Goal: Information Seeking & Learning: Compare options

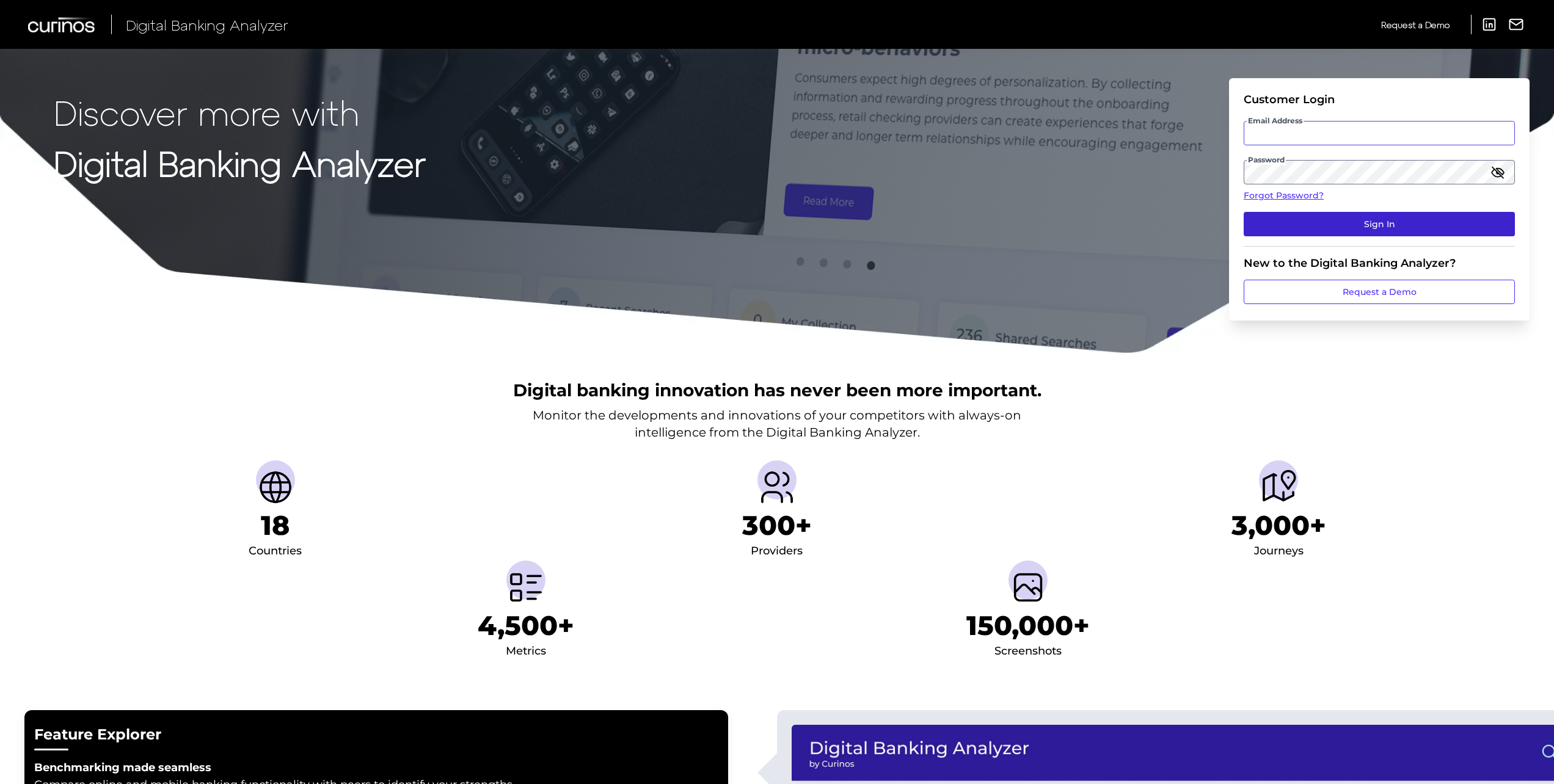
type input "[PERSON_NAME][EMAIL_ADDRESS][PERSON_NAME][DOMAIN_NAME]"
click at [1349, 219] on button "Sign In" at bounding box center [1379, 224] width 271 height 24
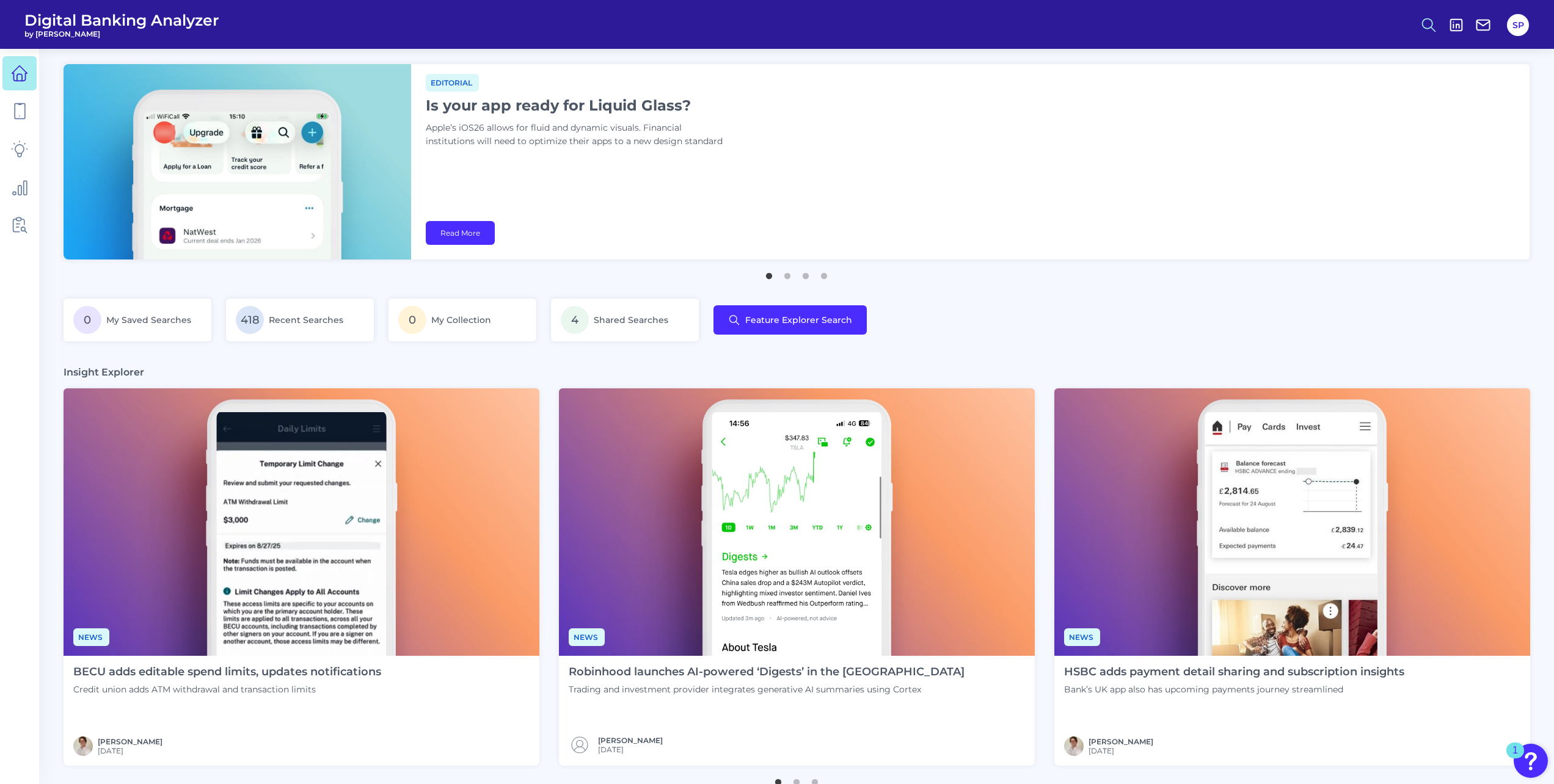
click at [1428, 28] on circle at bounding box center [1427, 23] width 10 height 10
click at [1372, 90] on button "Feature Explorer Search" at bounding box center [1369, 88] width 147 height 30
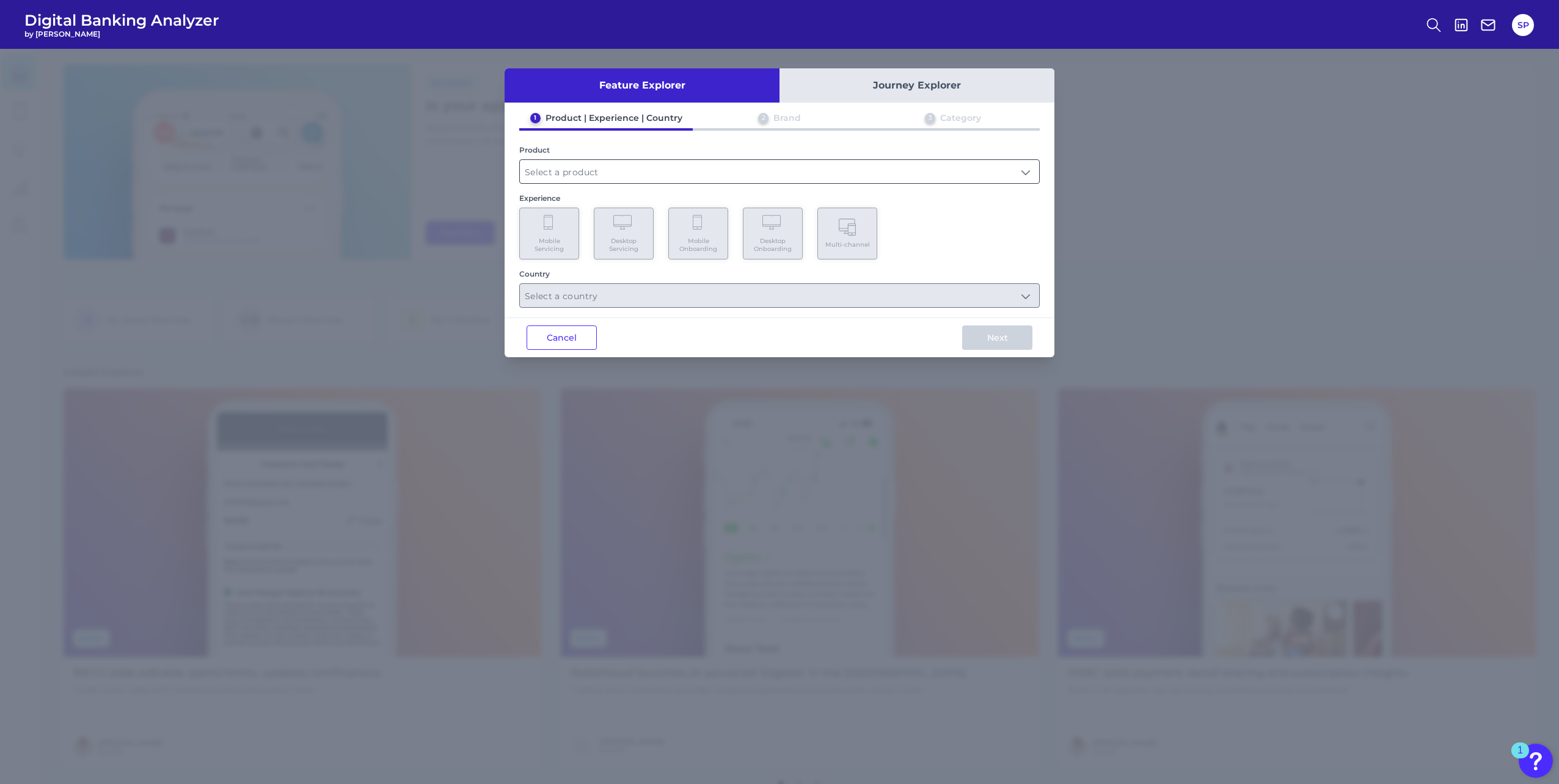
click at [703, 176] on input "text" at bounding box center [779, 171] width 519 height 23
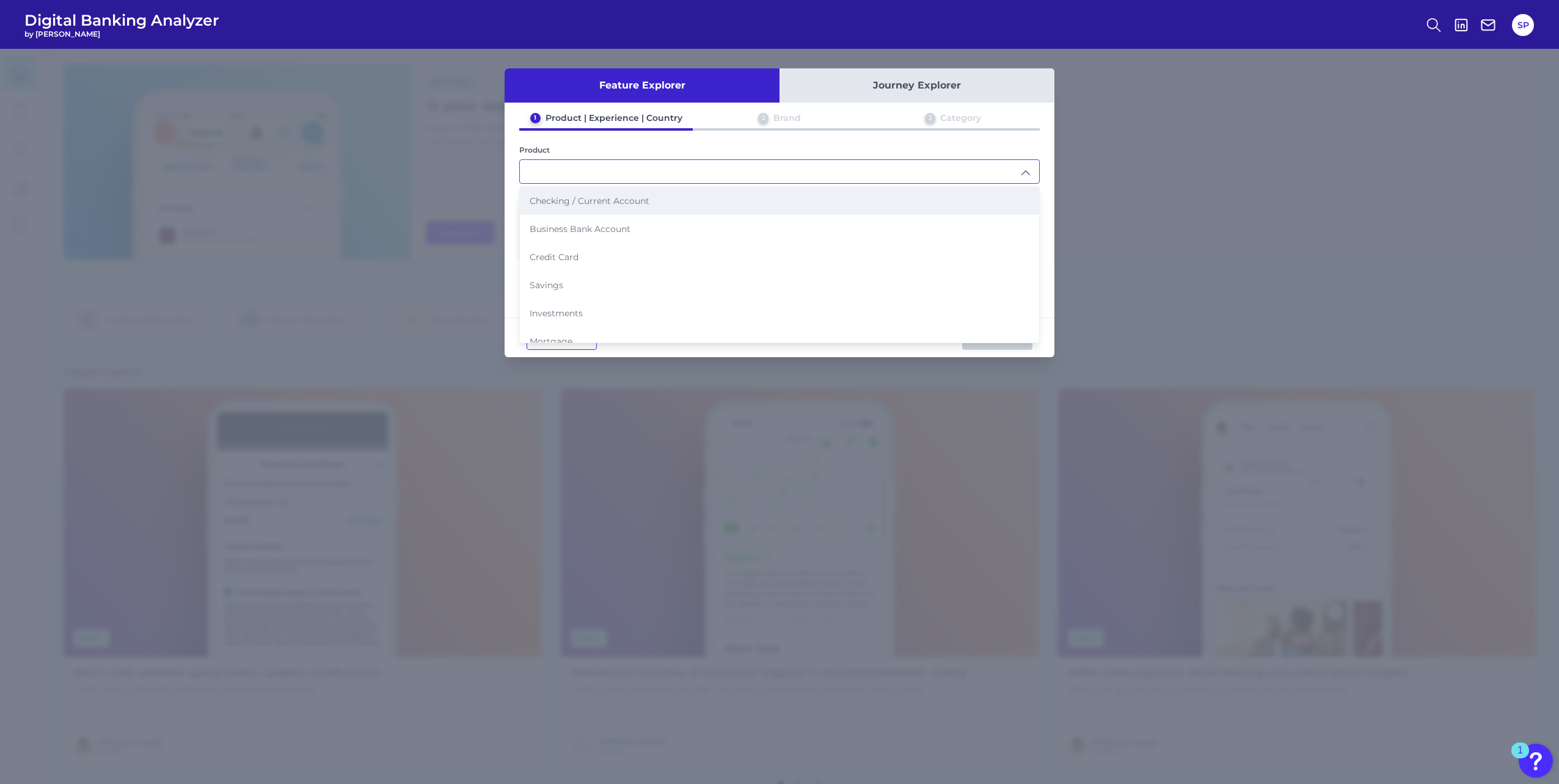
click at [680, 197] on li "Checking / Current Account" at bounding box center [779, 201] width 519 height 28
type input "Checking / Current Account"
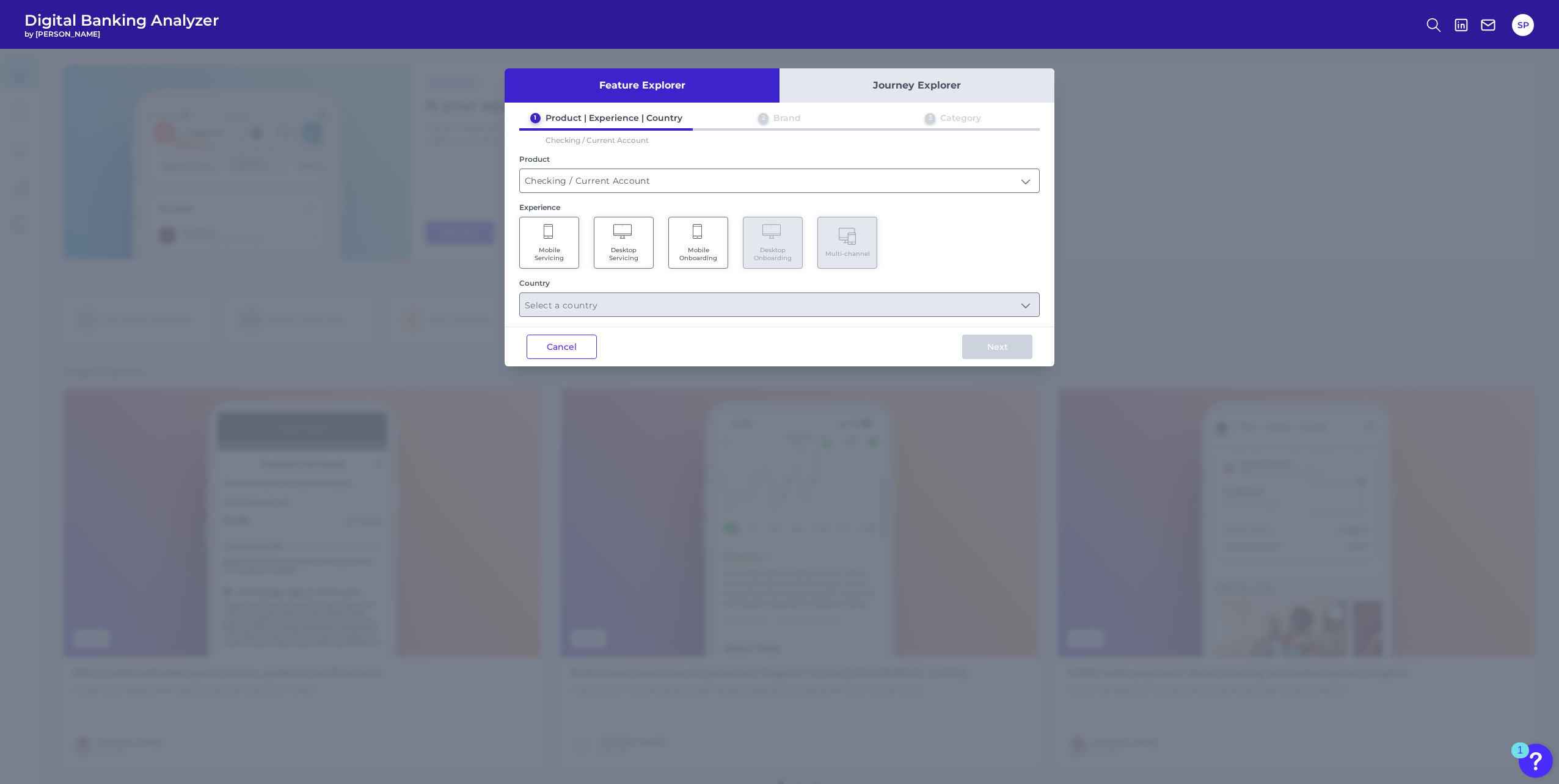
click at [567, 240] on Servicing "Mobile Servicing" at bounding box center [549, 242] width 60 height 52
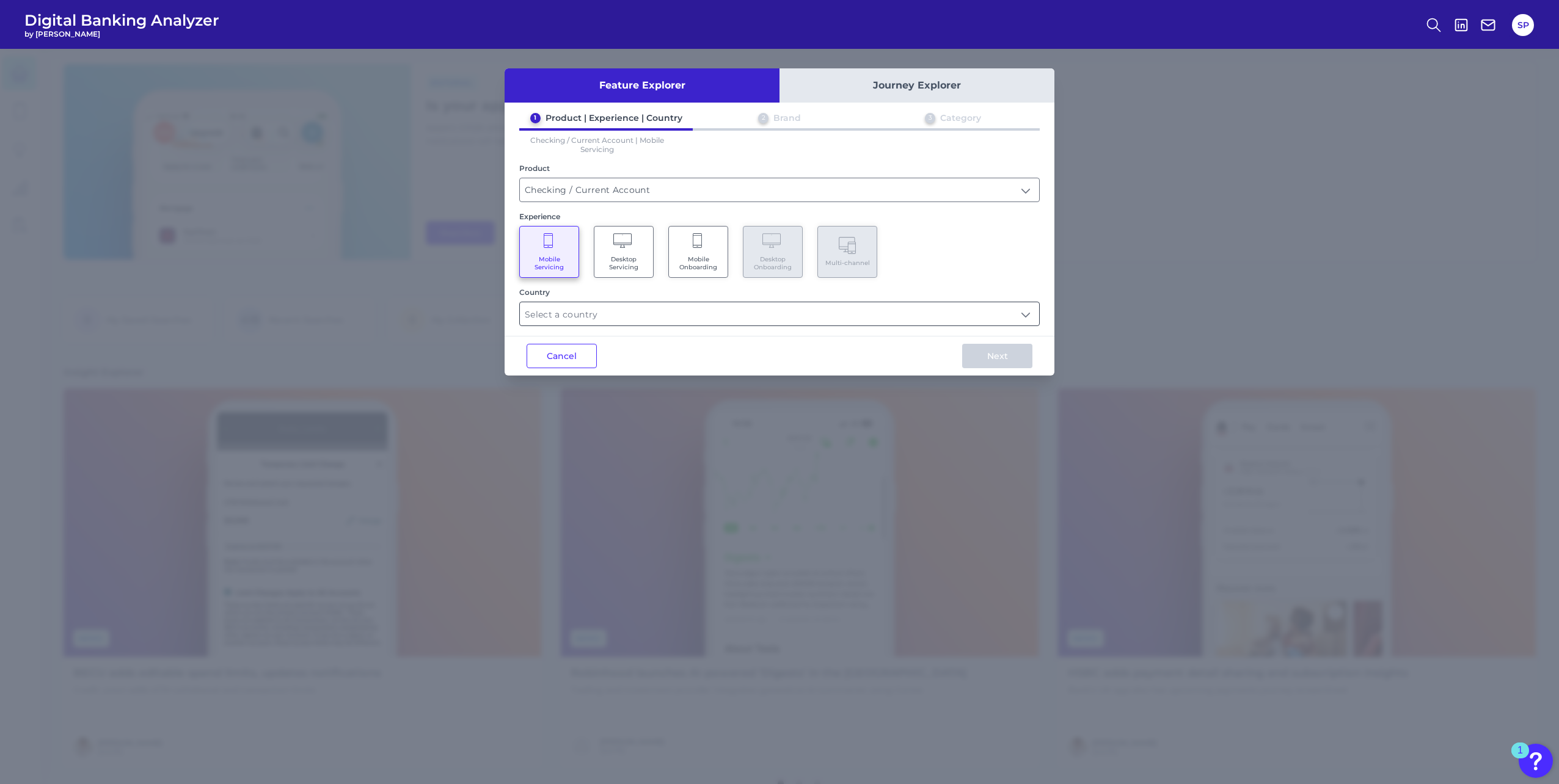
click at [764, 319] on input "text" at bounding box center [779, 313] width 519 height 23
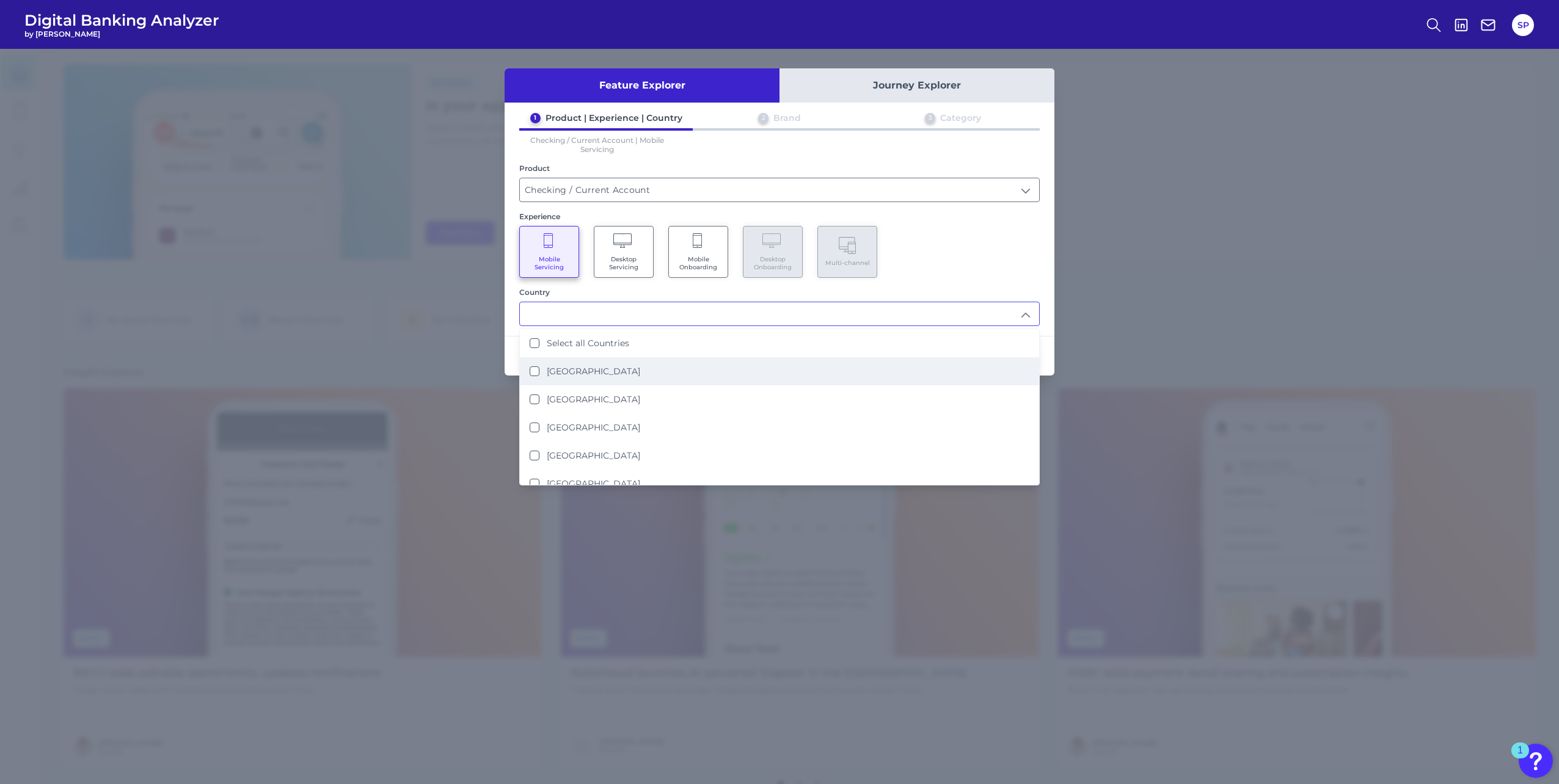
click at [691, 366] on li "United Kingdom" at bounding box center [779, 371] width 519 height 28
type input "United Kingdom"
click at [921, 248] on div "Mobile Servicing Desktop Servicing Mobile Onboarding Desktop Onboarding Multi-c…" at bounding box center [779, 252] width 520 height 52
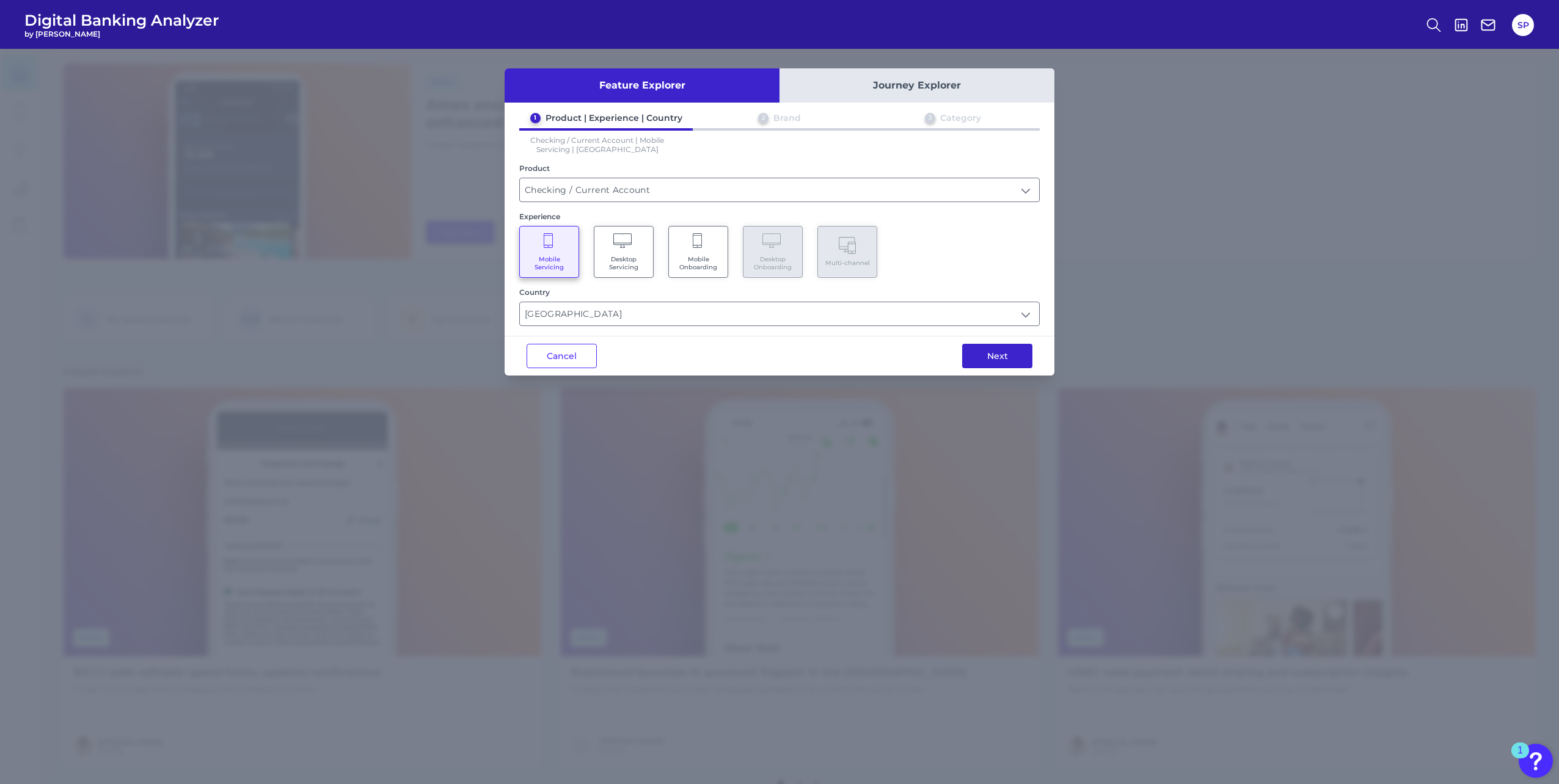
click at [1003, 362] on button "Next" at bounding box center [997, 356] width 70 height 24
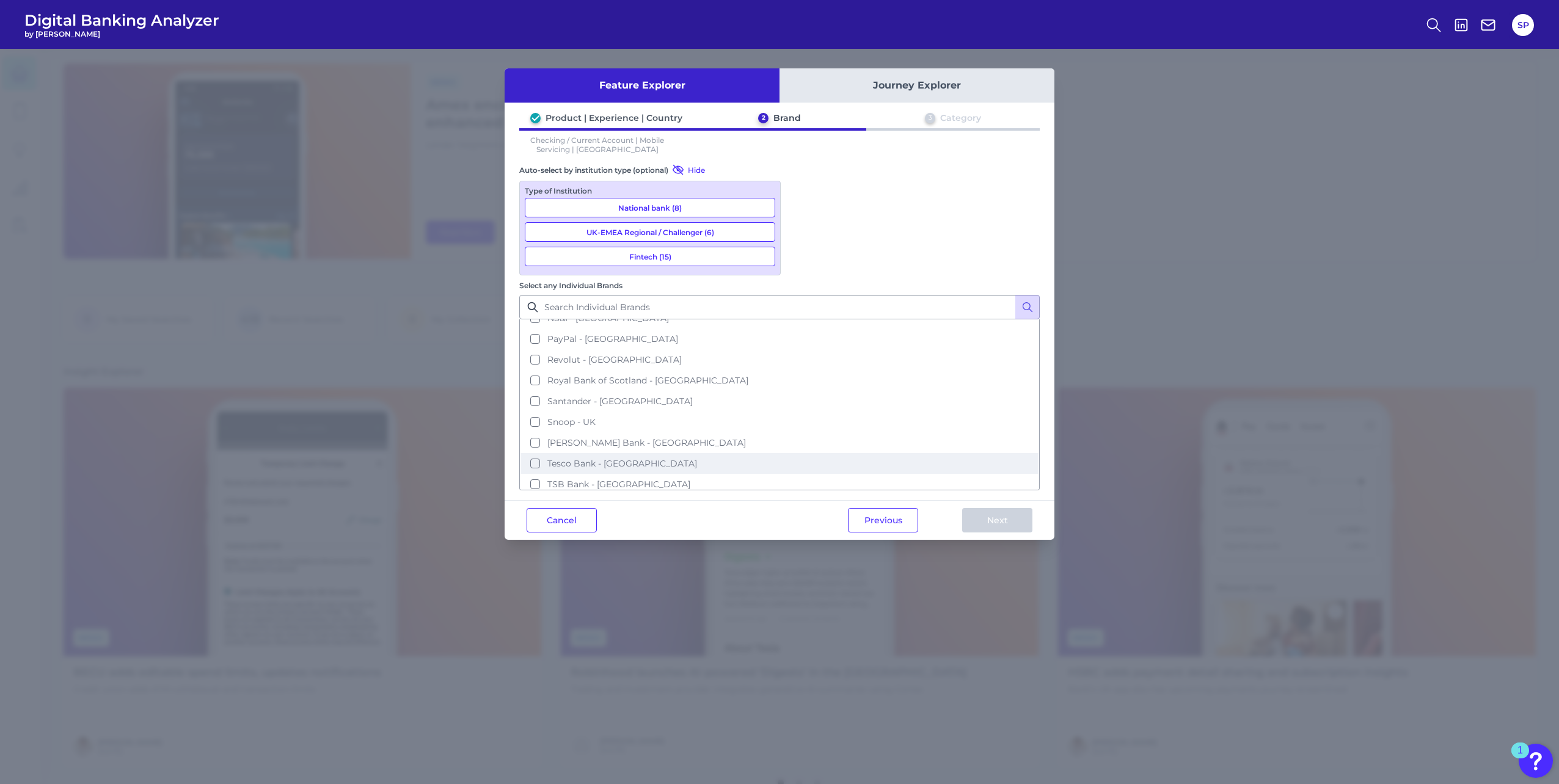
scroll to position [454, 0]
click at [804, 448] on button "TSB Bank - UK" at bounding box center [779, 458] width 518 height 21
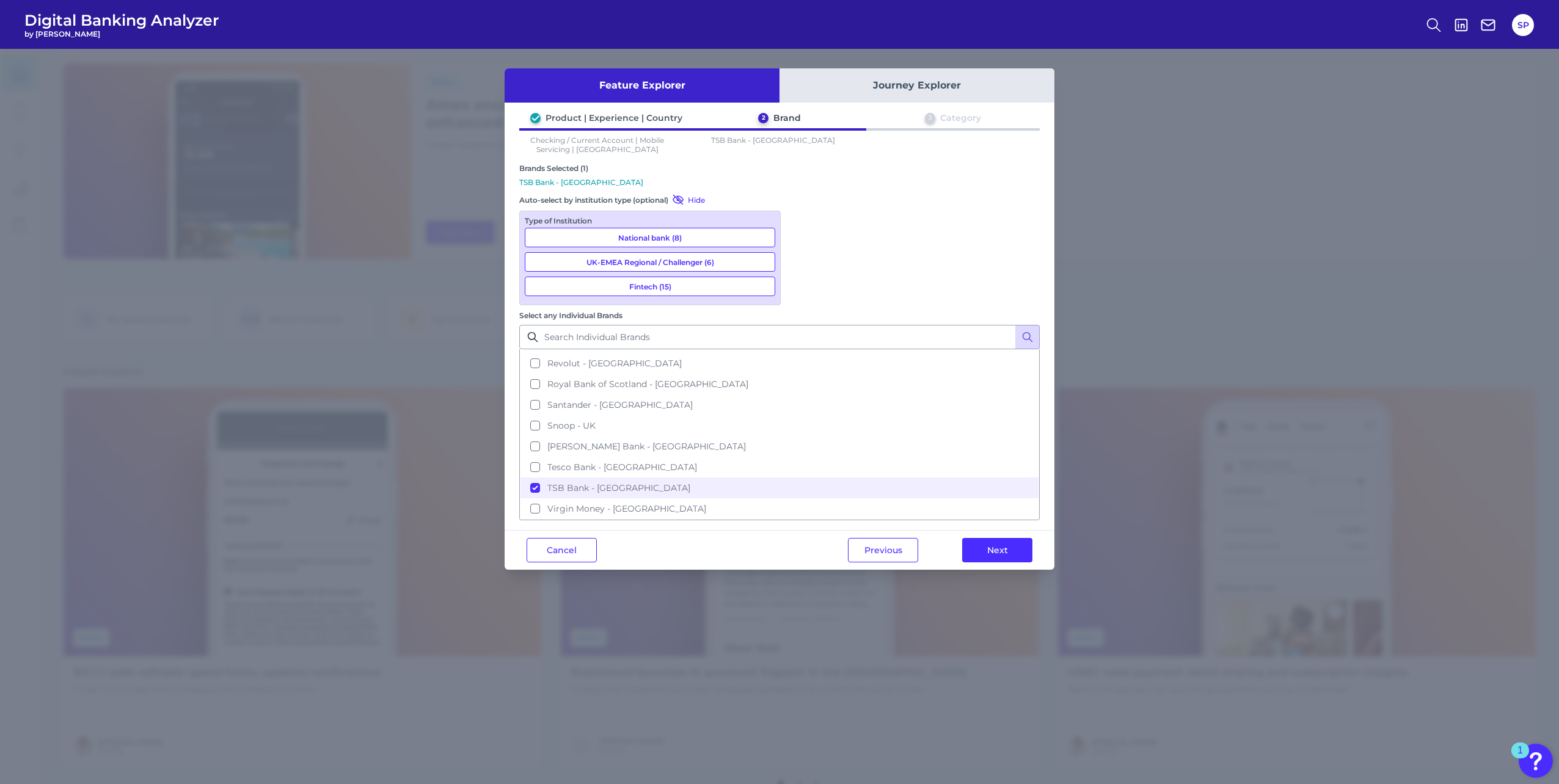
click at [990, 538] on button "Next" at bounding box center [997, 550] width 70 height 24
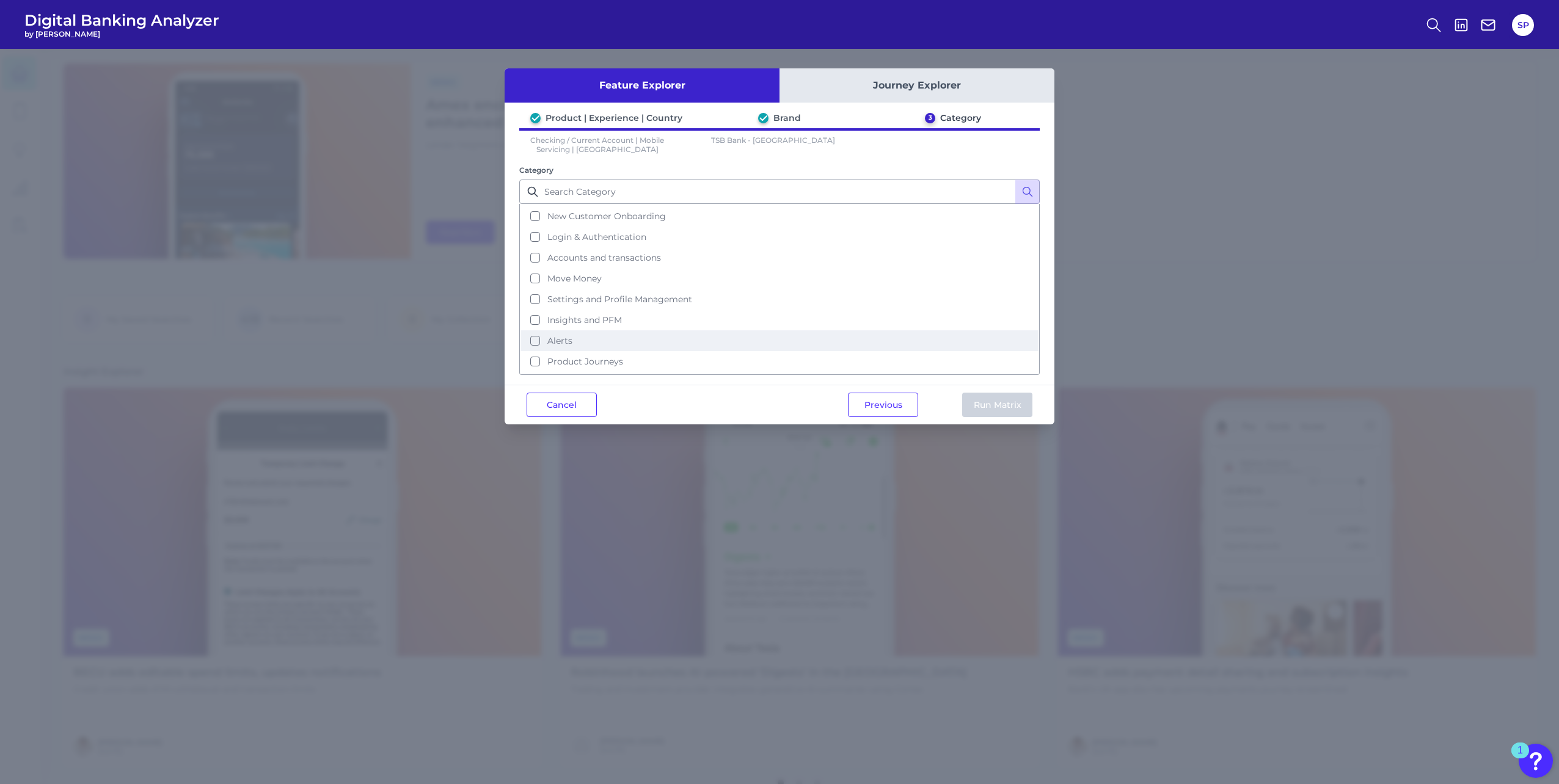
scroll to position [59, 0]
click at [632, 346] on button "Product Journeys" at bounding box center [779, 342] width 518 height 21
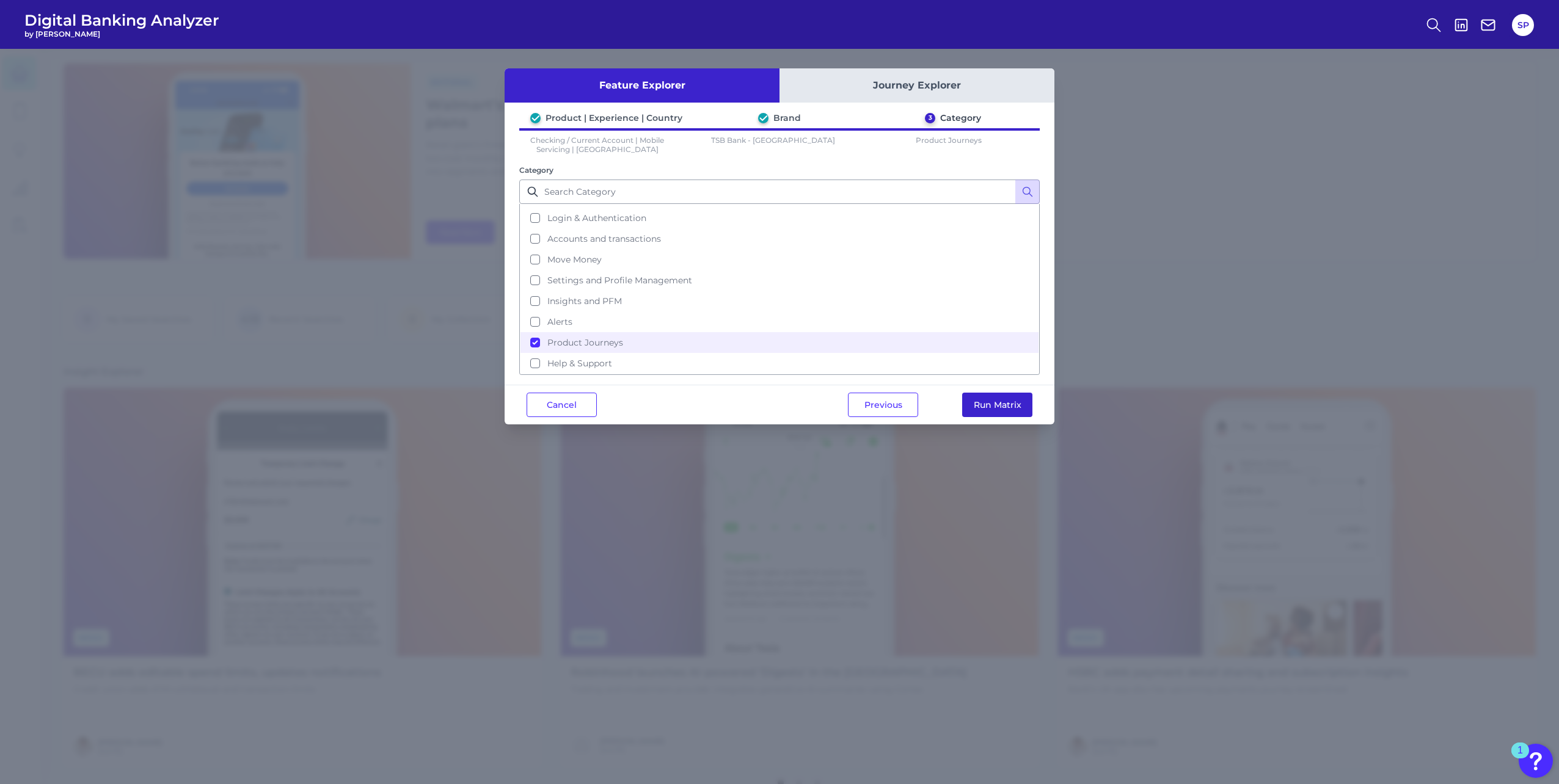
click at [967, 407] on button "Run Matrix" at bounding box center [997, 405] width 70 height 24
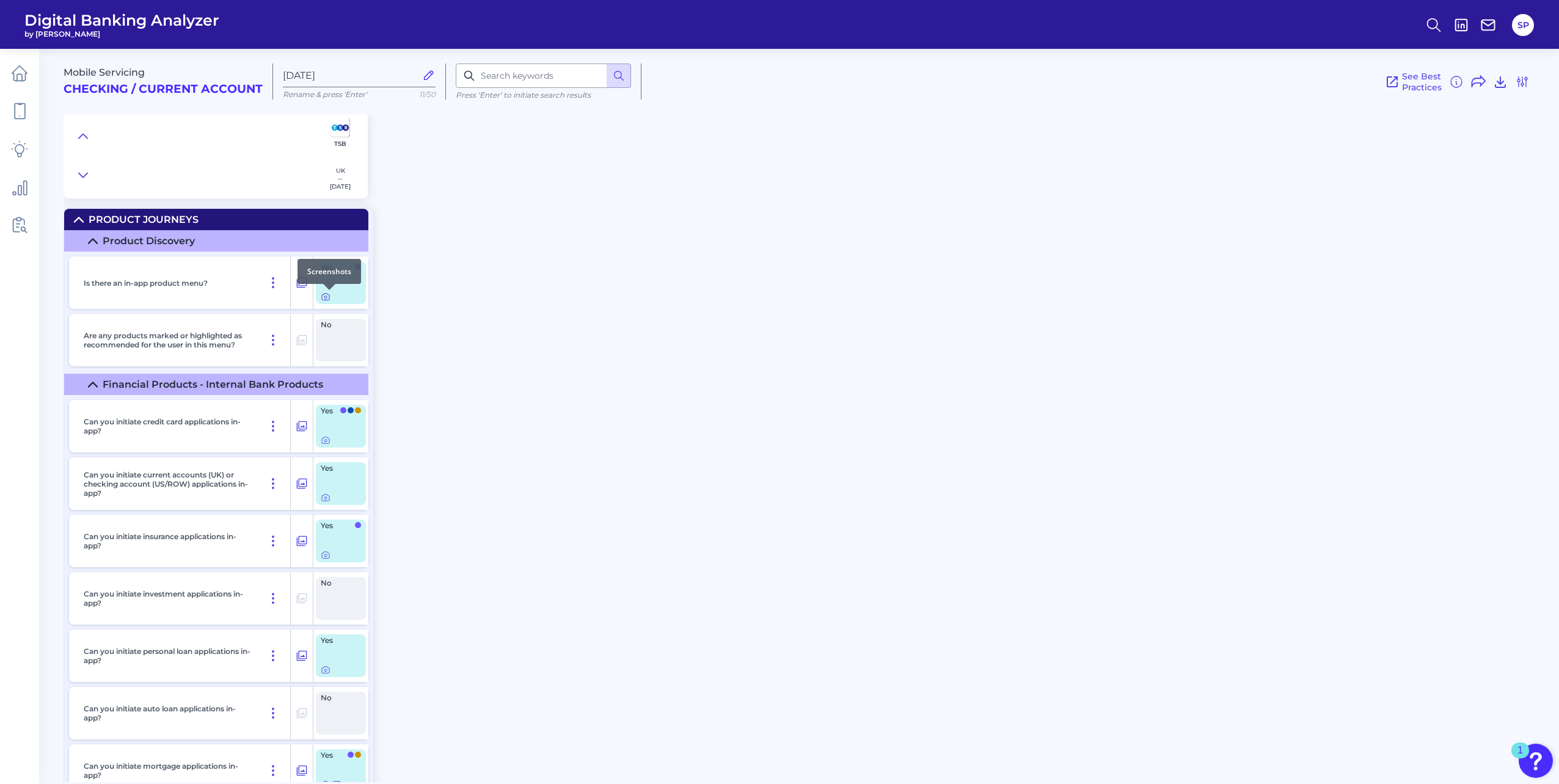
click at [328, 299] on icon at bounding box center [325, 296] width 10 height 10
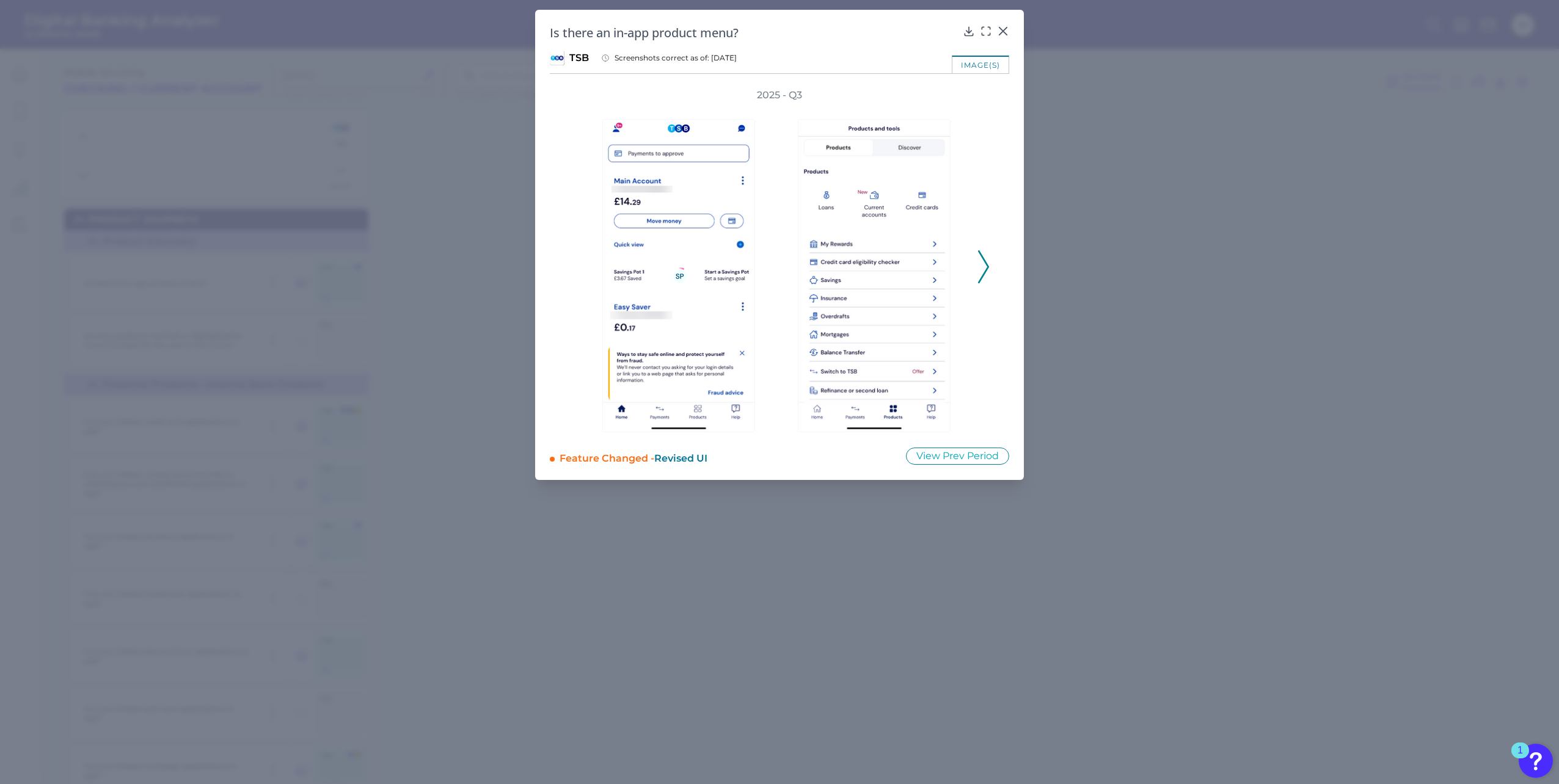
click at [984, 260] on polyline at bounding box center [983, 267] width 9 height 31
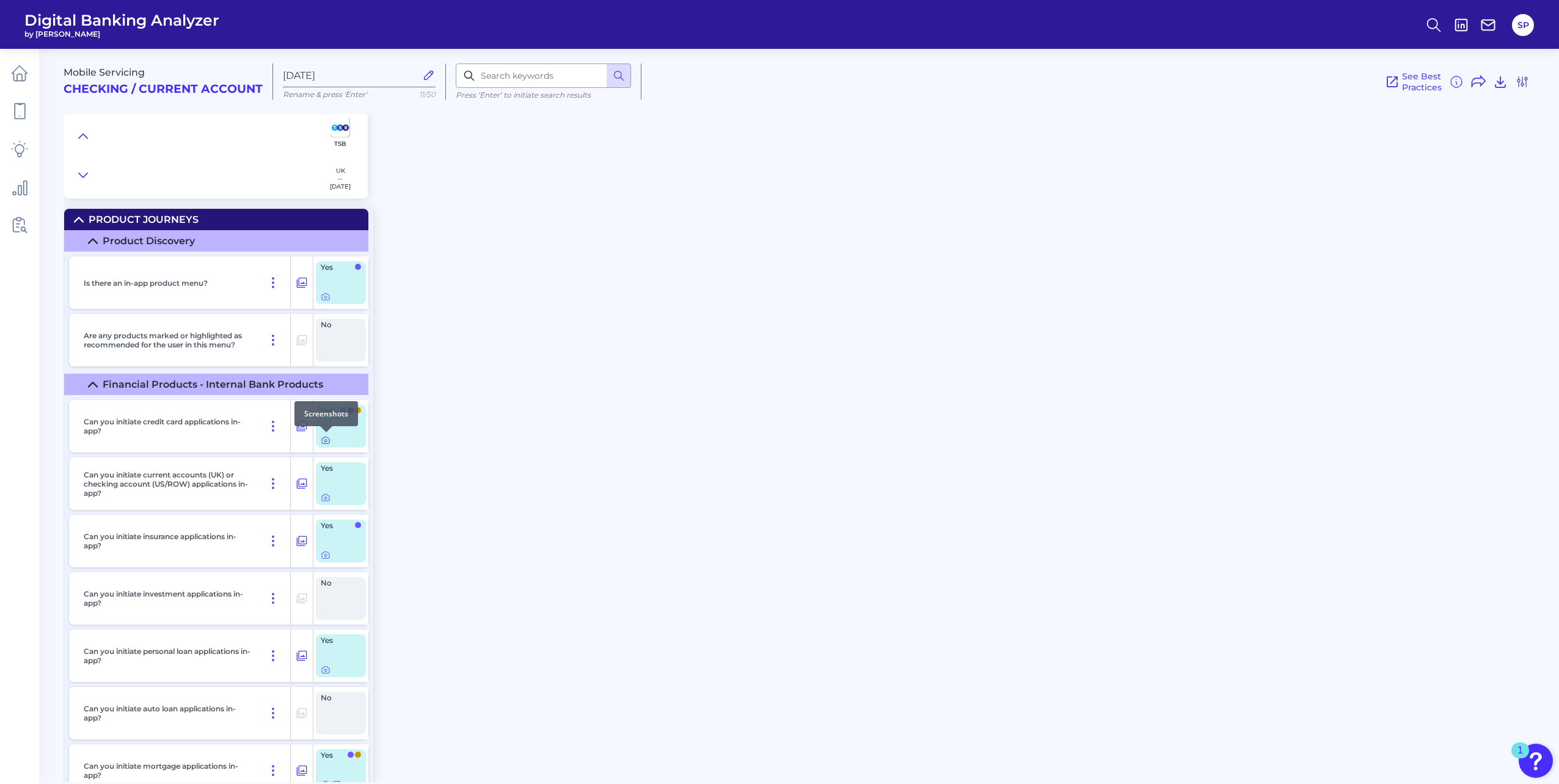
click at [324, 442] on icon at bounding box center [325, 440] width 2 height 2
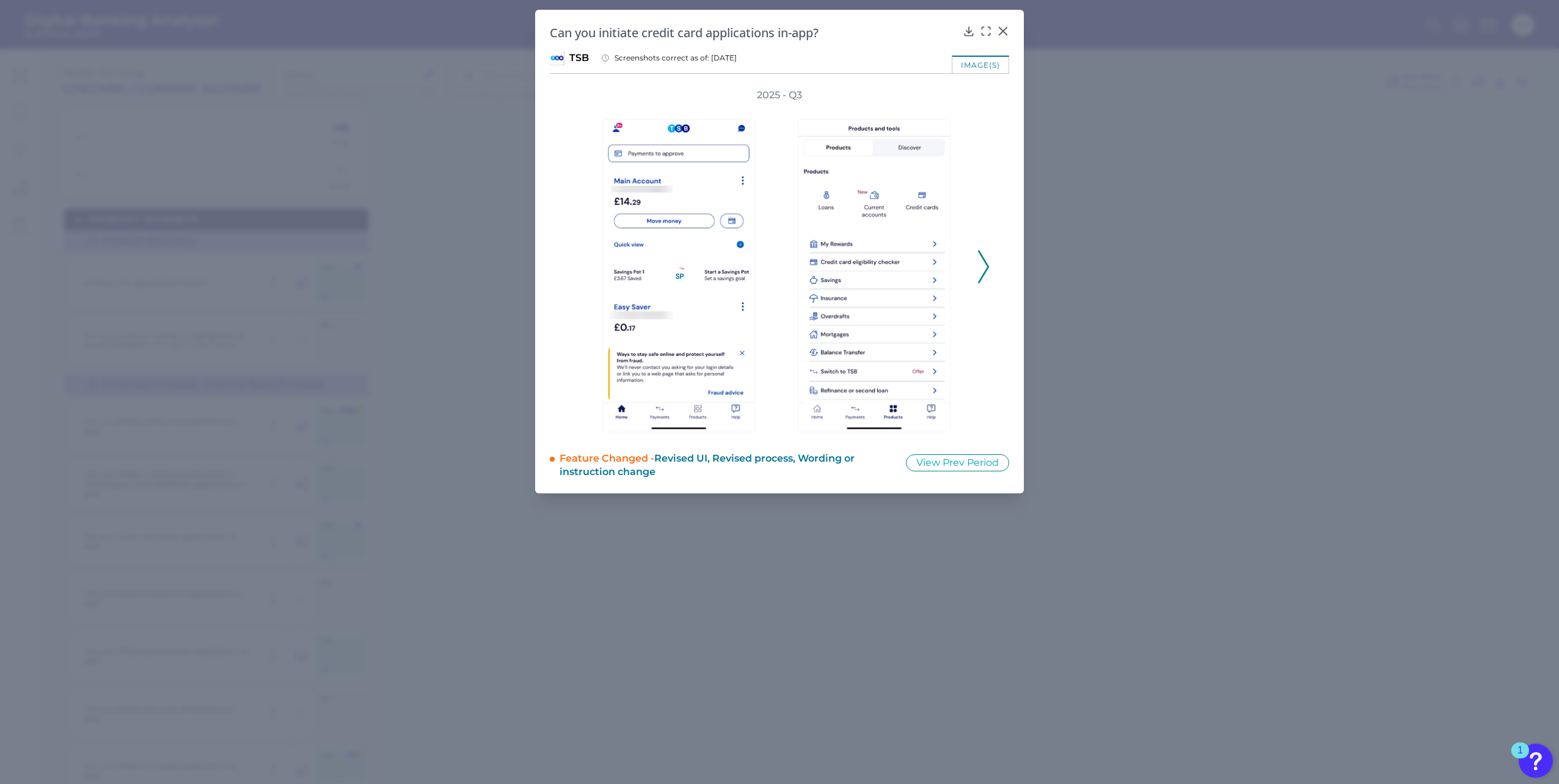
click at [987, 269] on polyline at bounding box center [983, 267] width 9 height 31
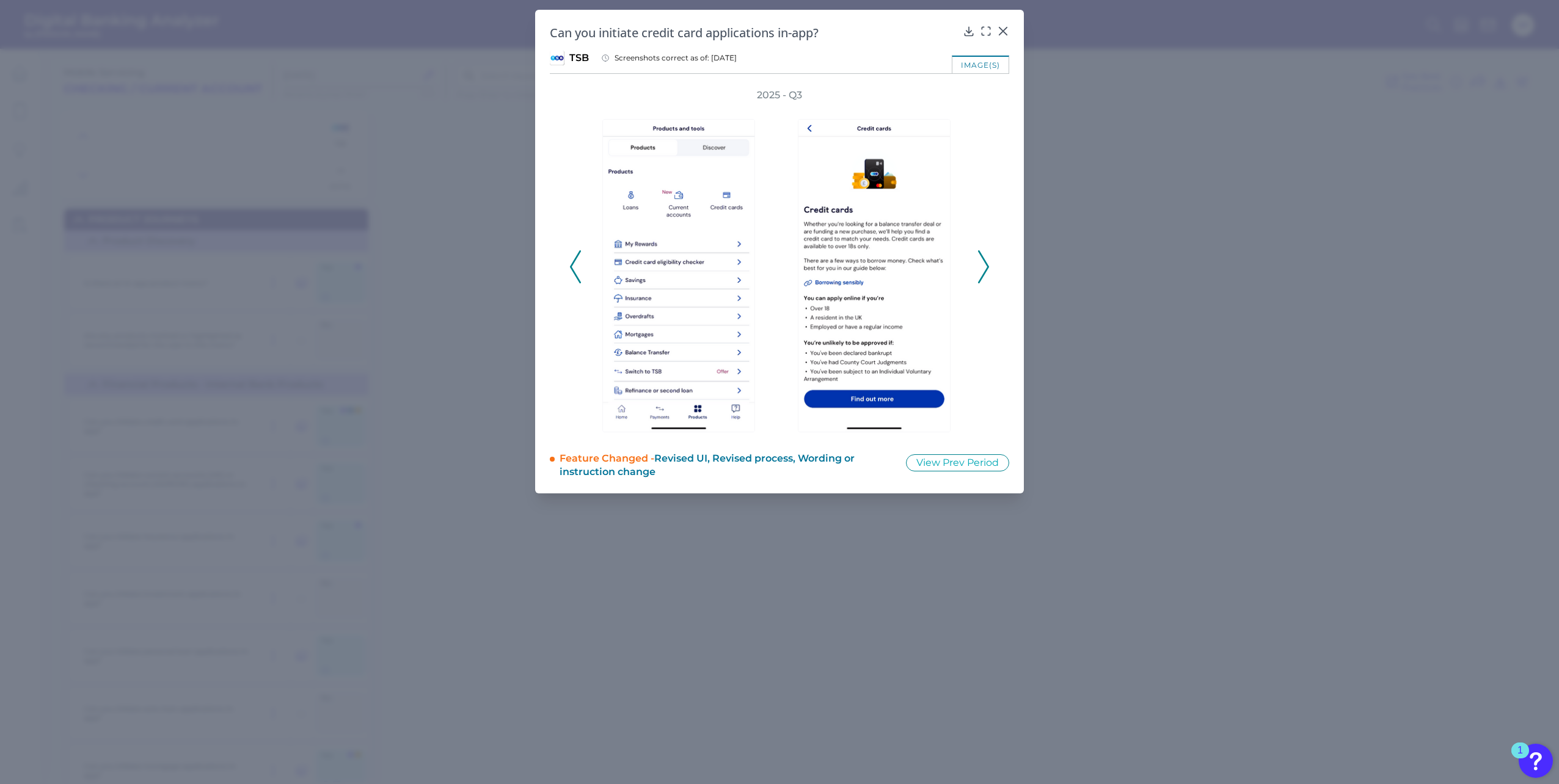
click at [987, 269] on polyline at bounding box center [983, 267] width 9 height 31
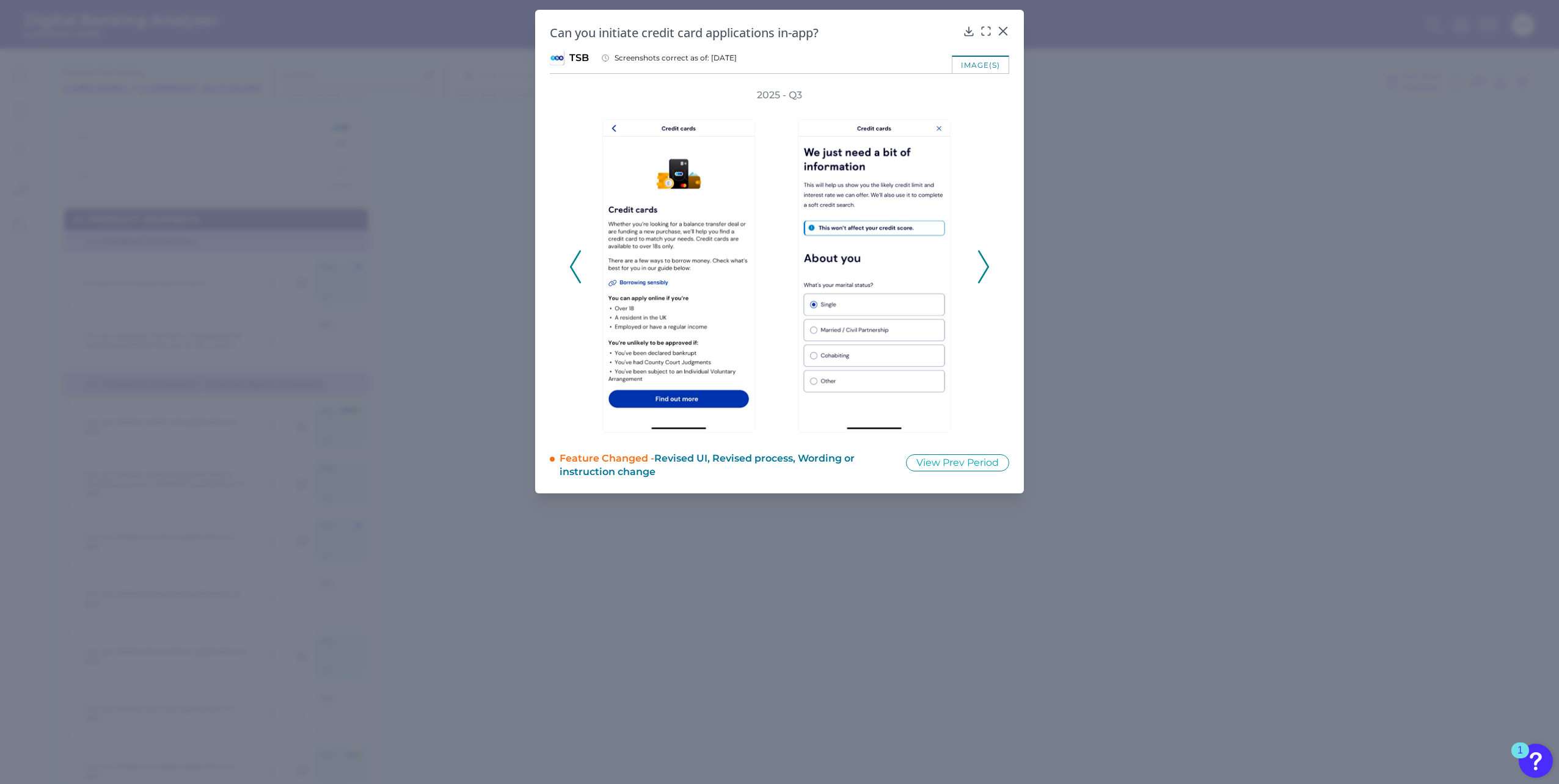
click at [987, 269] on polyline at bounding box center [983, 267] width 9 height 31
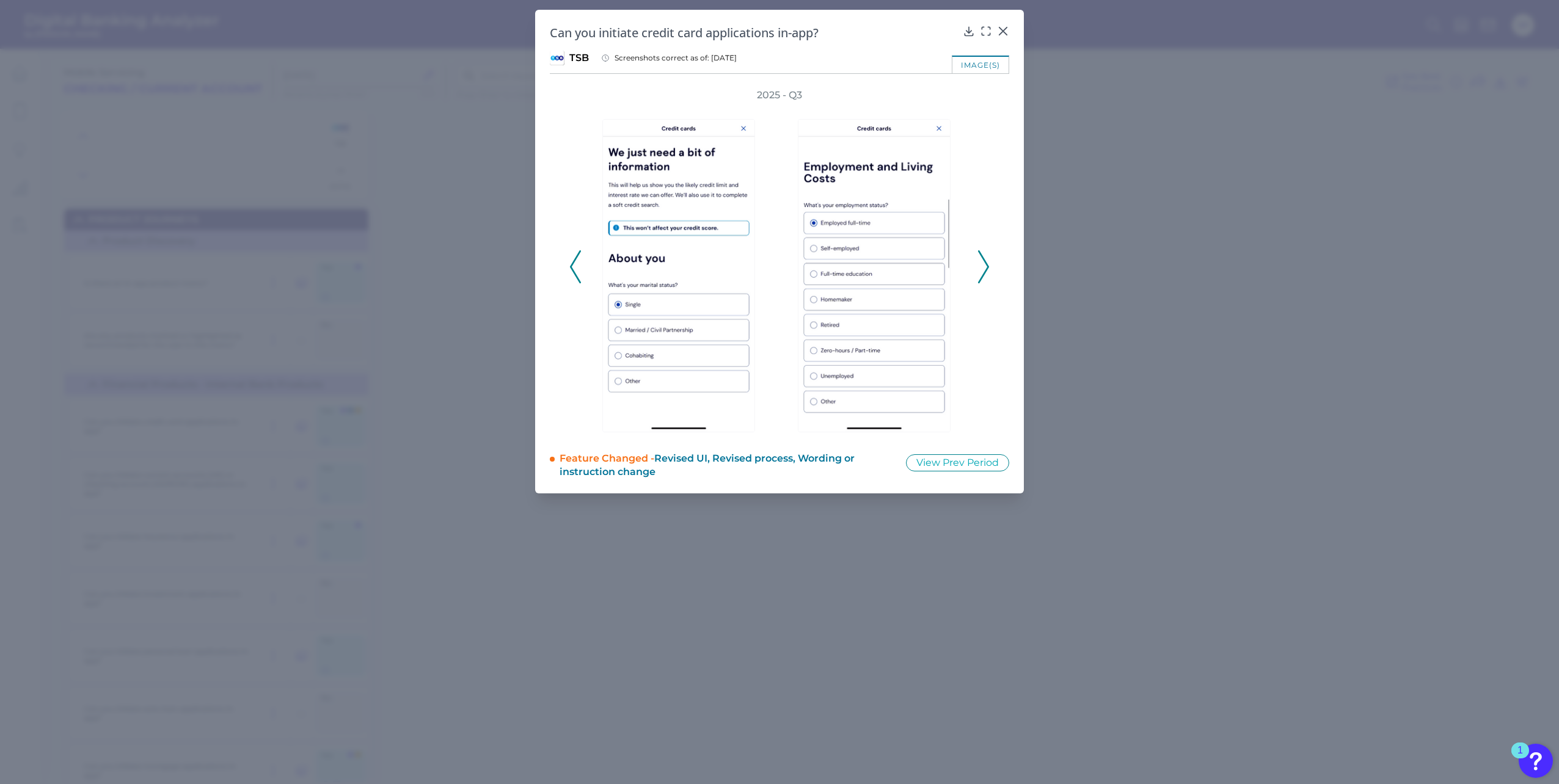
click at [987, 268] on polyline at bounding box center [983, 267] width 9 height 31
click at [987, 268] on polyline at bounding box center [983, 267] width 9 height 31
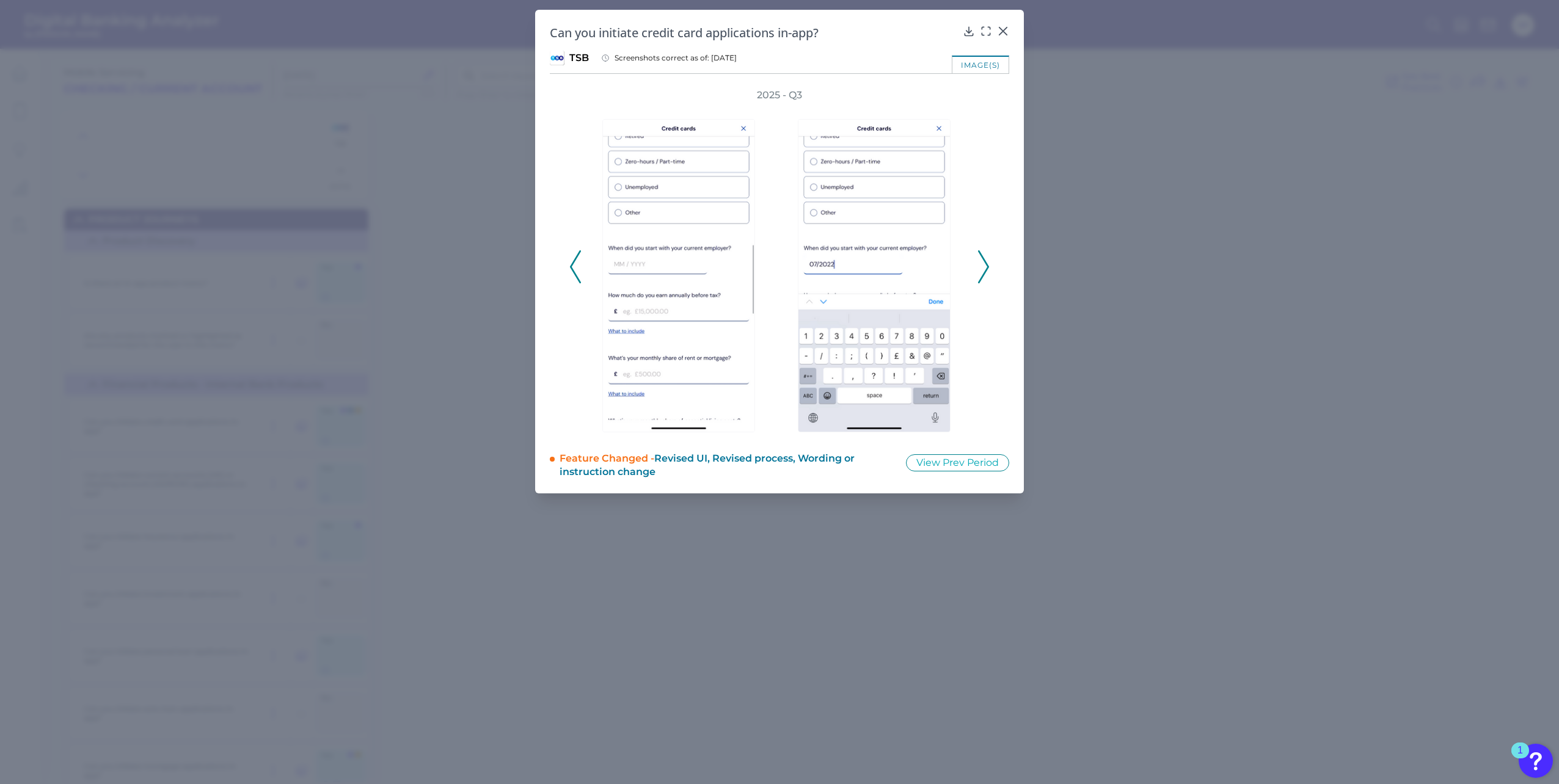
click at [990, 268] on div "2025 - Q3" at bounding box center [780, 260] width 460 height 344
click at [990, 267] on div "2025 - Q3" at bounding box center [780, 260] width 460 height 344
click at [982, 266] on icon at bounding box center [983, 267] width 11 height 33
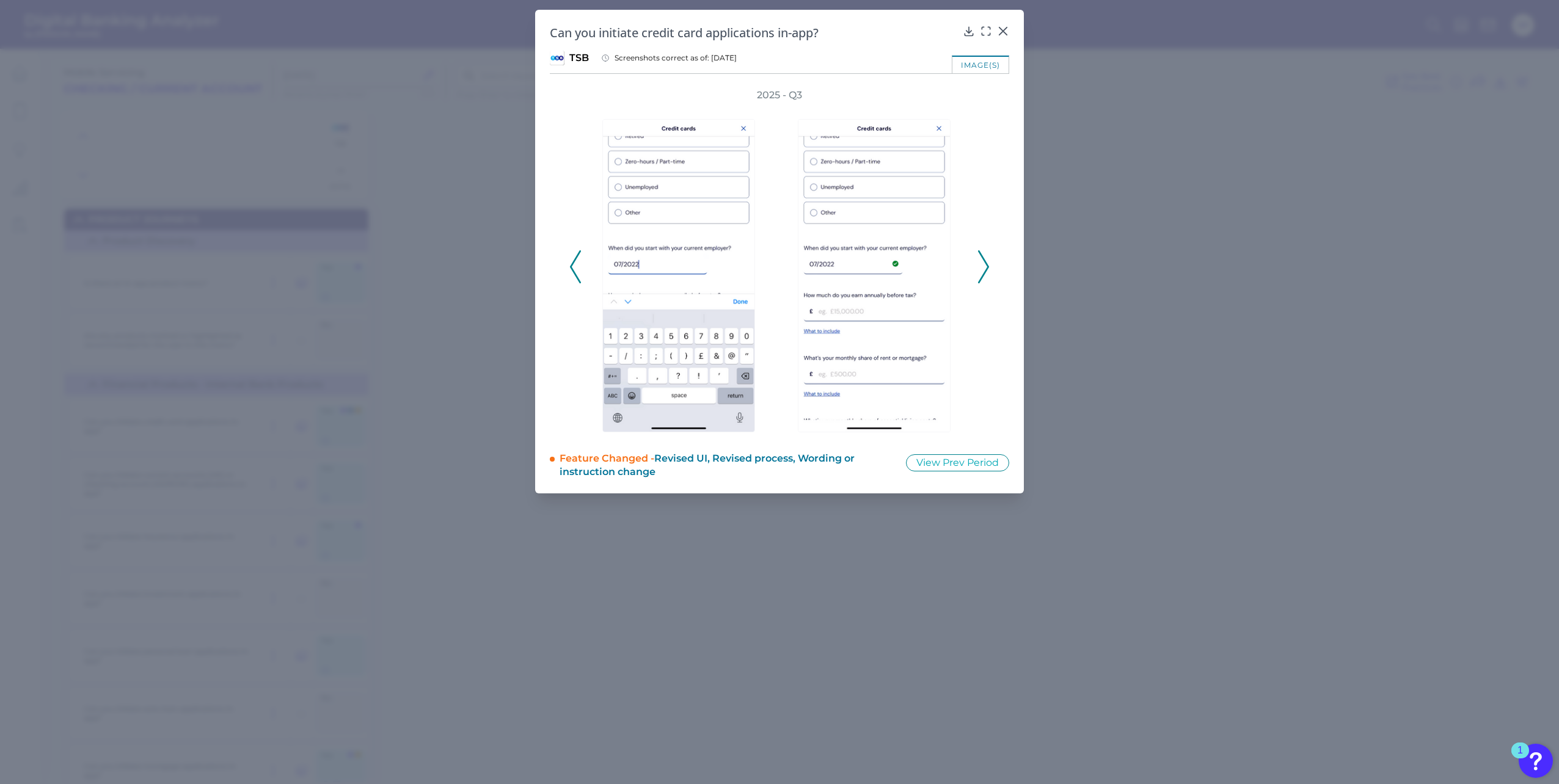
click at [981, 265] on icon at bounding box center [983, 267] width 11 height 33
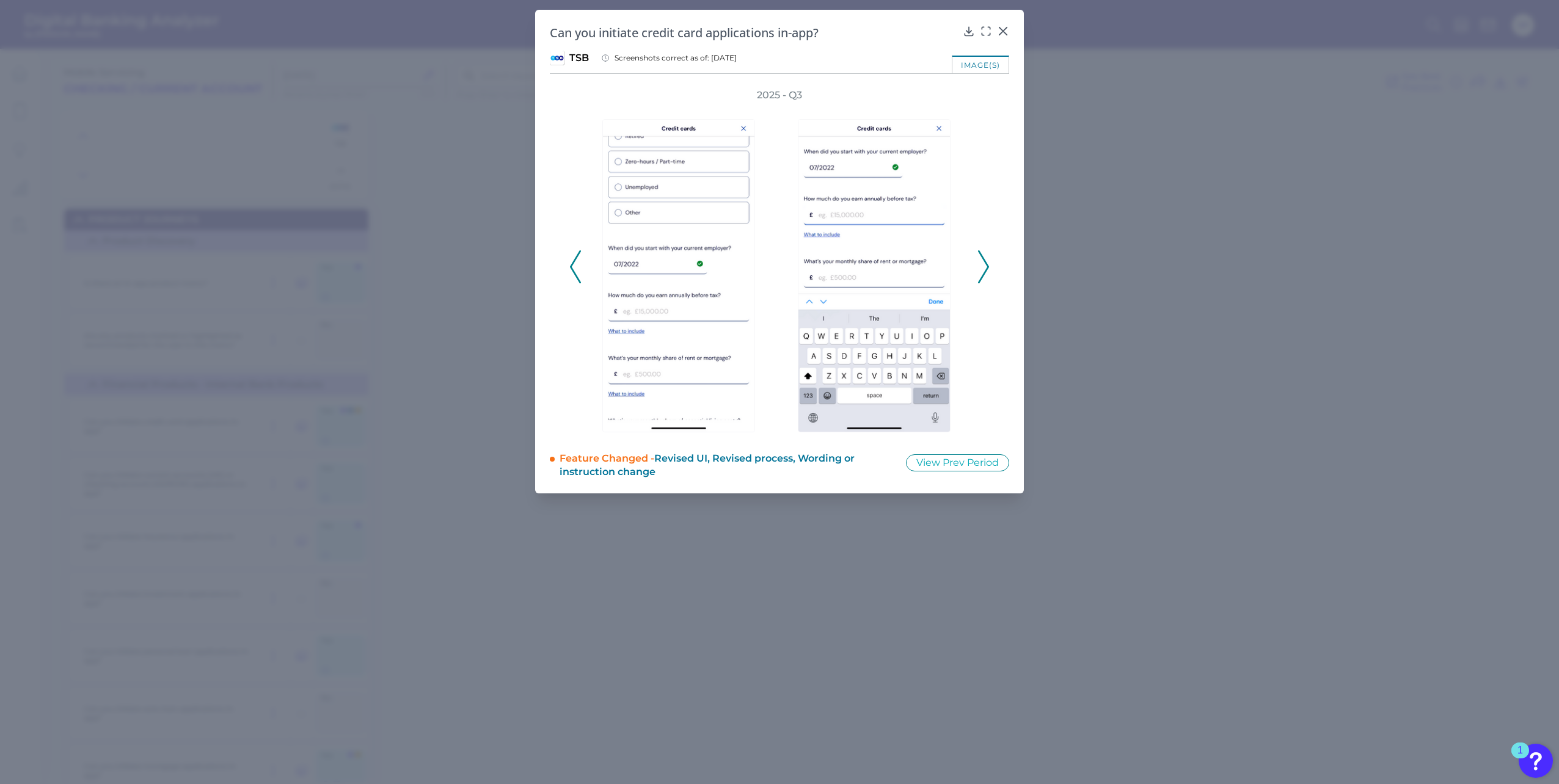
click at [981, 265] on icon at bounding box center [983, 267] width 11 height 33
click at [984, 261] on icon at bounding box center [983, 267] width 11 height 33
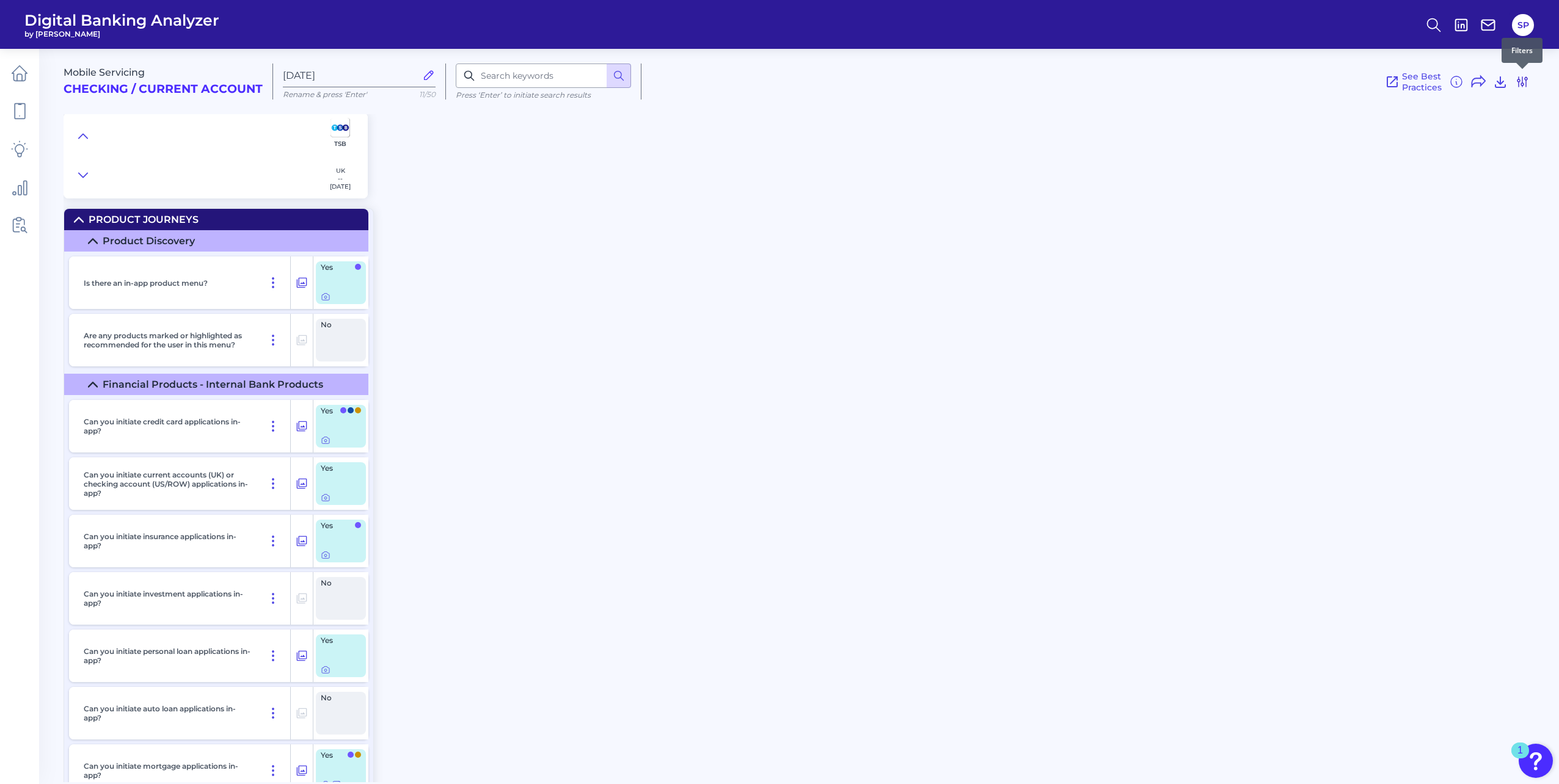
click at [1526, 84] on icon at bounding box center [1522, 82] width 15 height 15
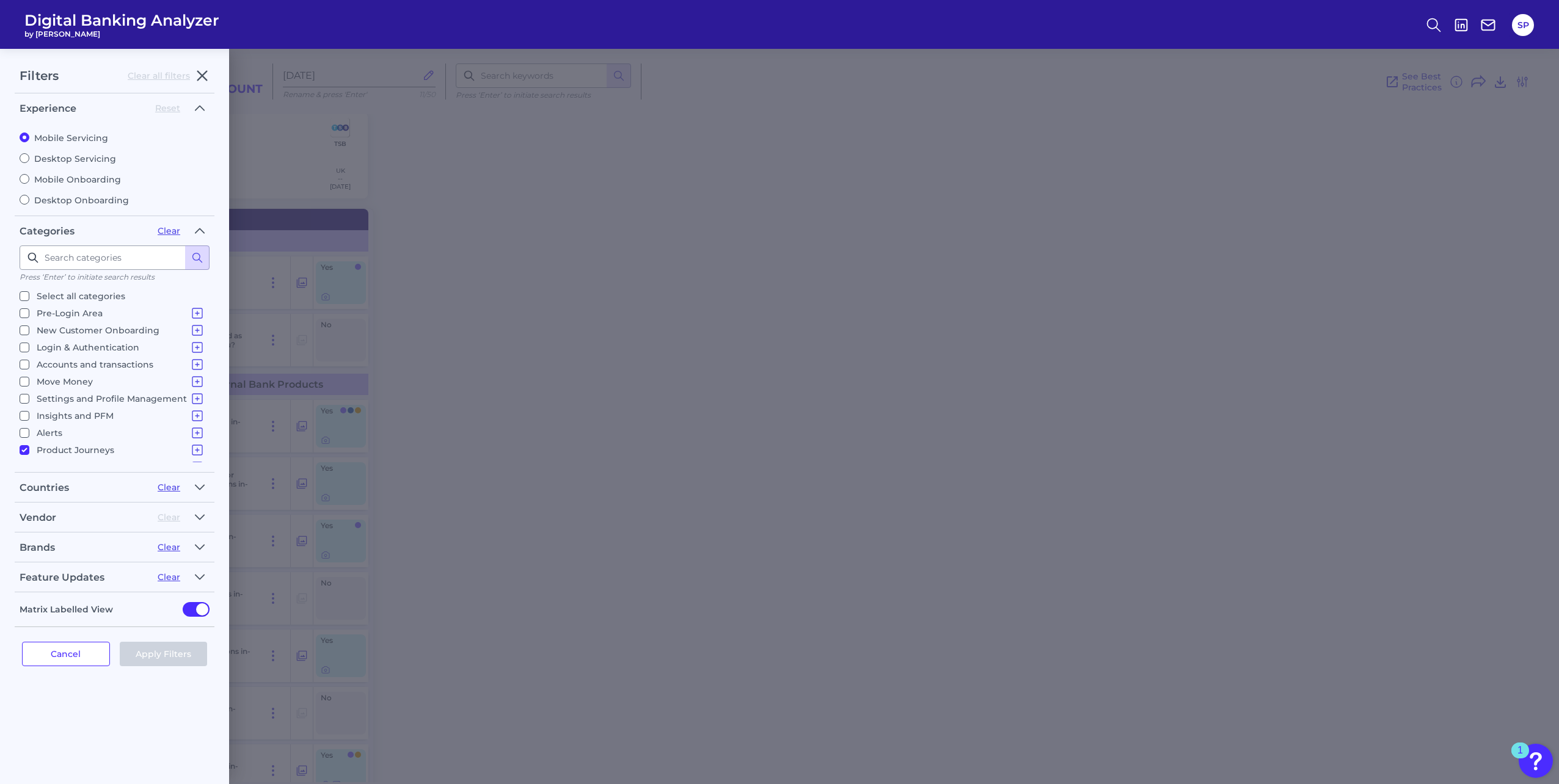
click at [99, 548] on div "Brands" at bounding box center [83, 548] width 128 height 12
click at [205, 549] on button "button" at bounding box center [199, 547] width 19 height 19
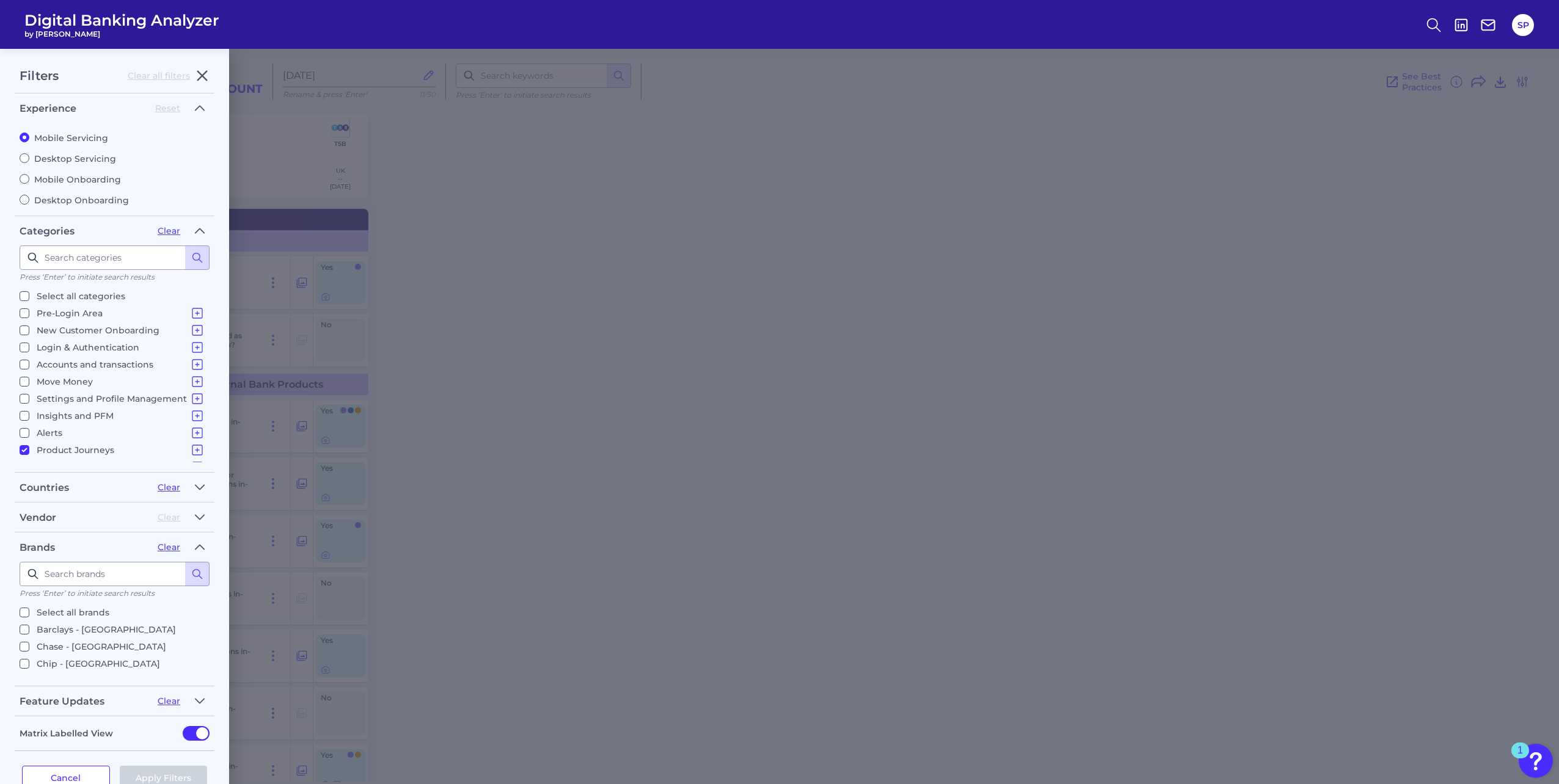
click at [21, 613] on input "Select all brands" at bounding box center [24, 612] width 10 height 10
checkbox input "true"
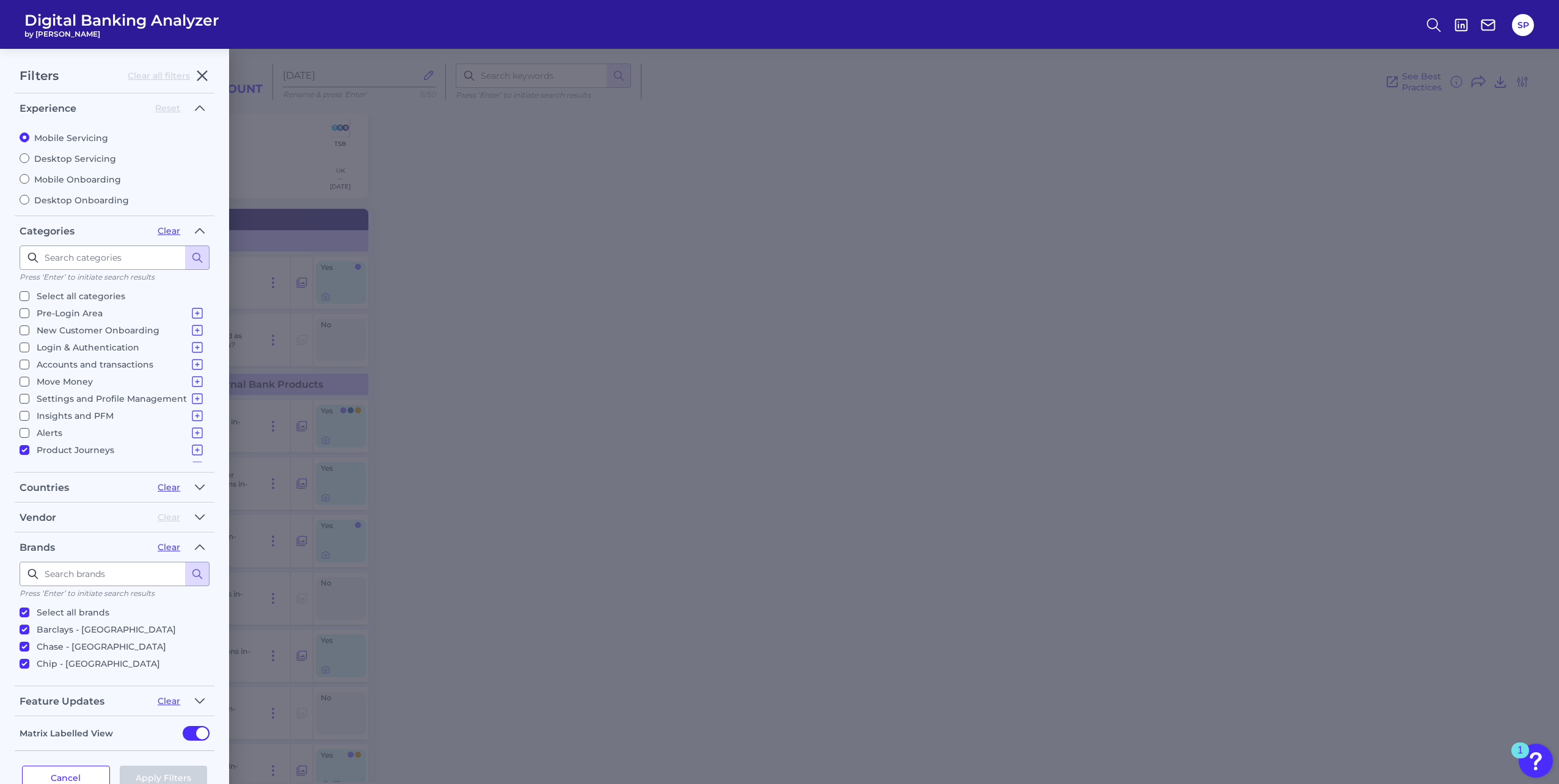
checkbox input "true"
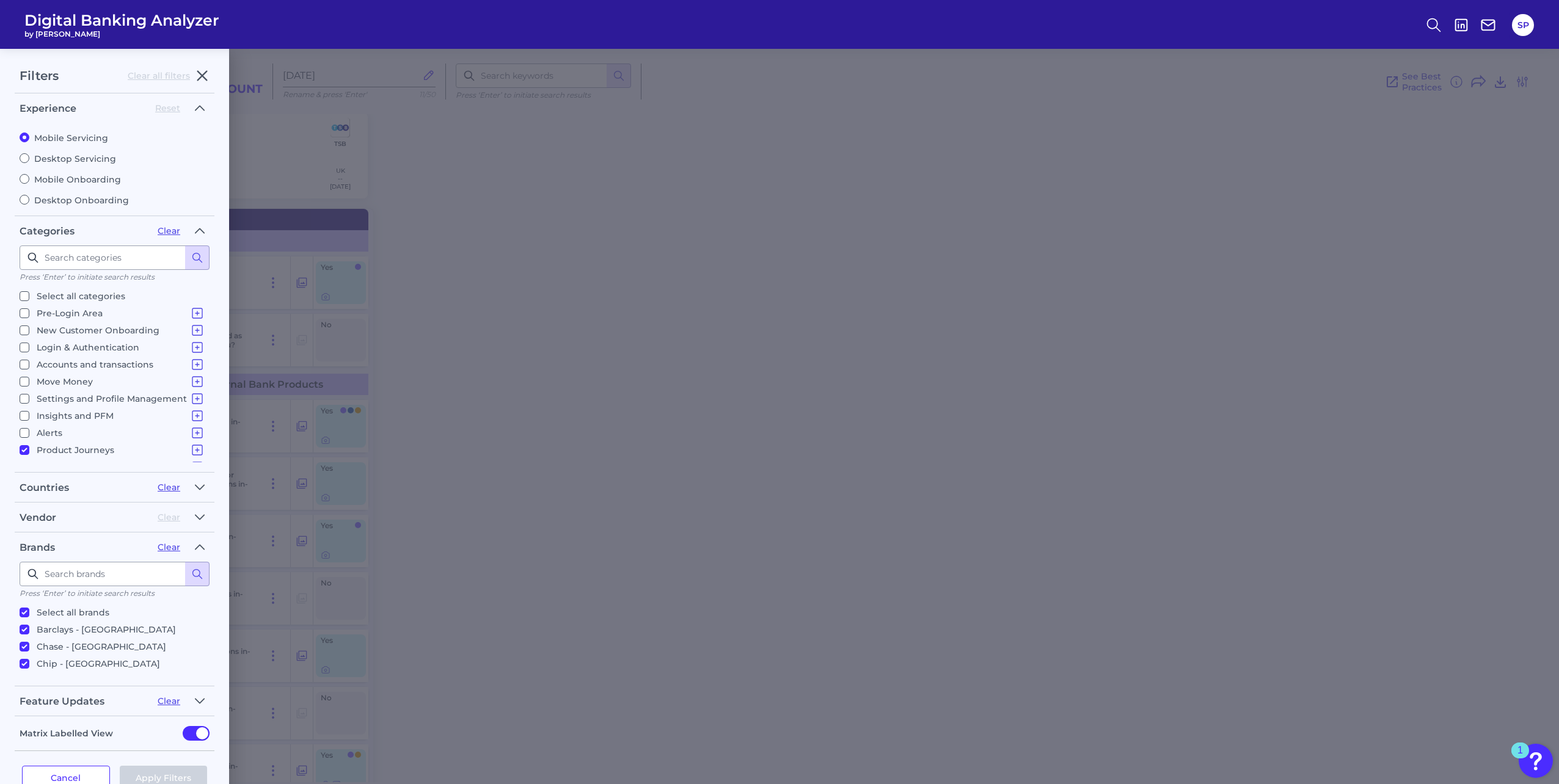
checkbox input "true"
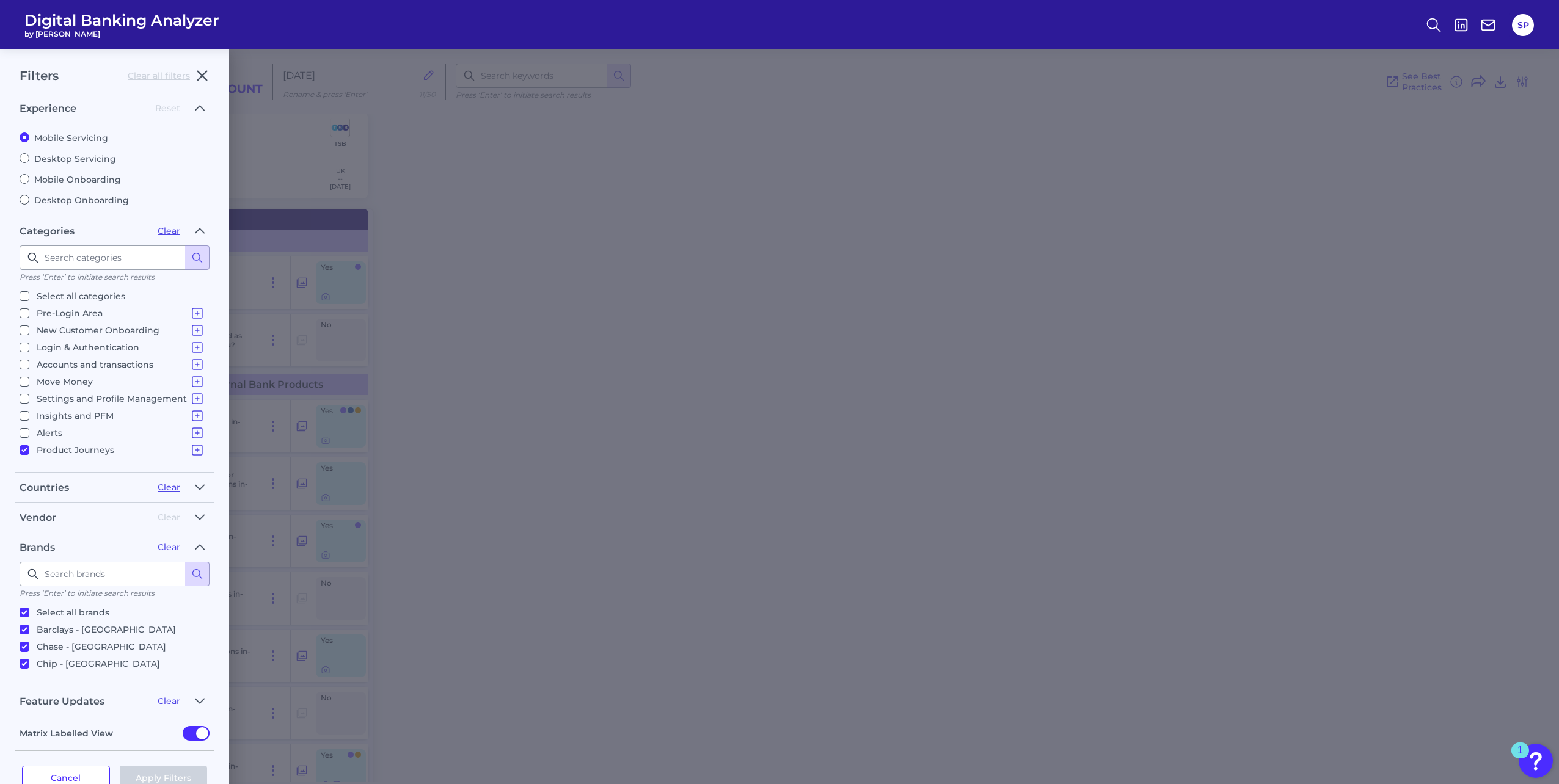
checkbox input "true"
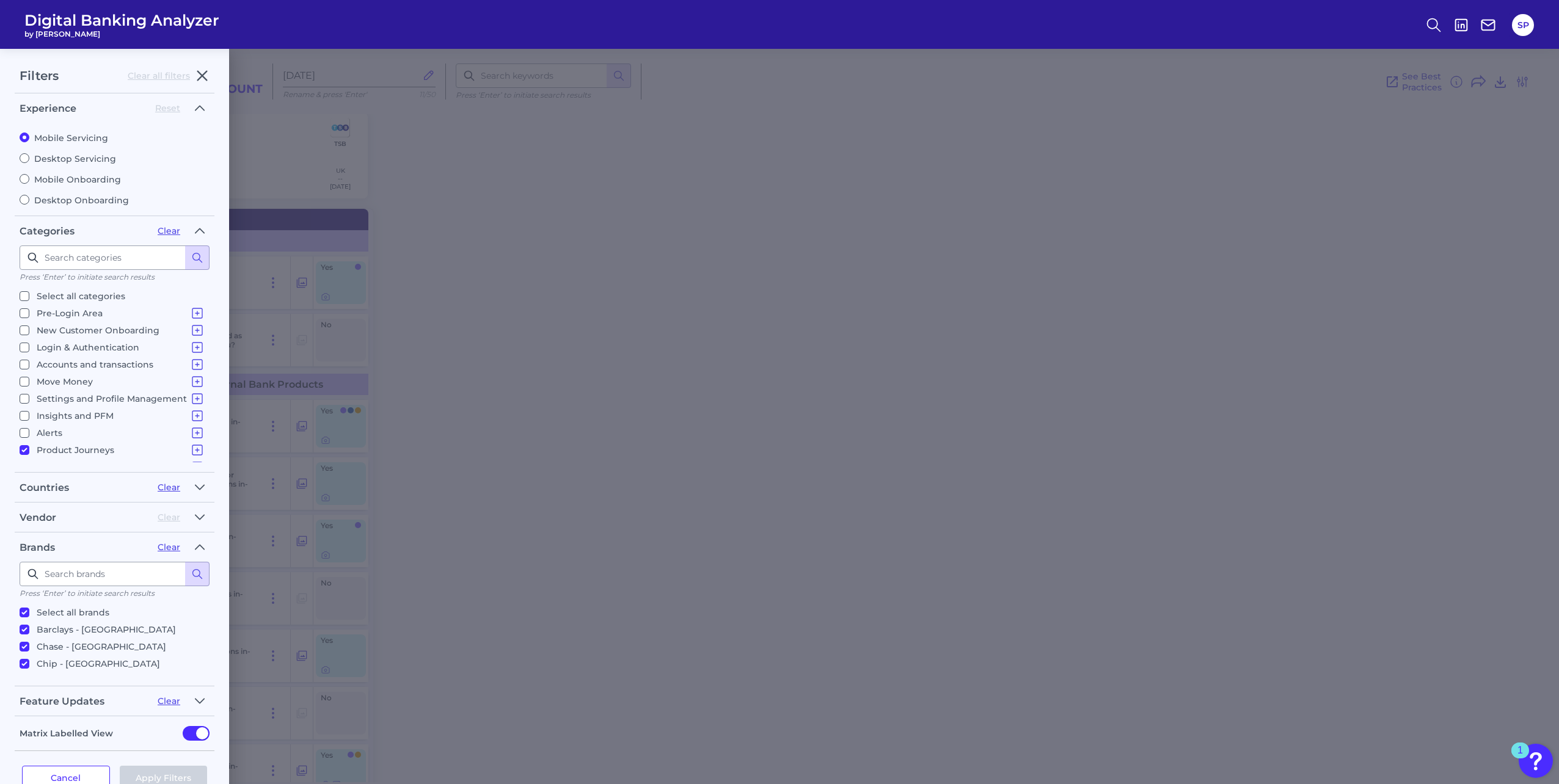
checkbox input "true"
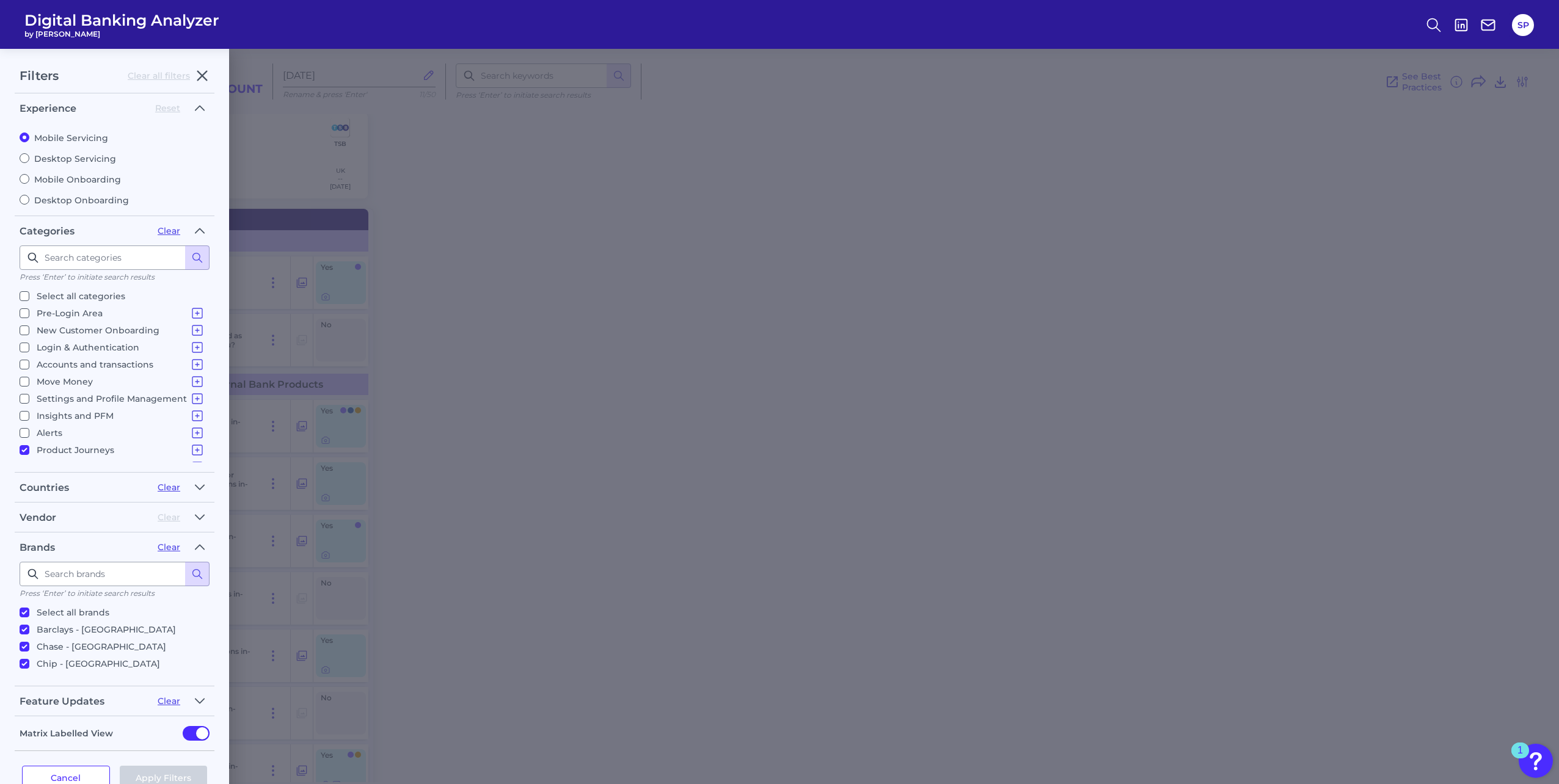
checkbox input "true"
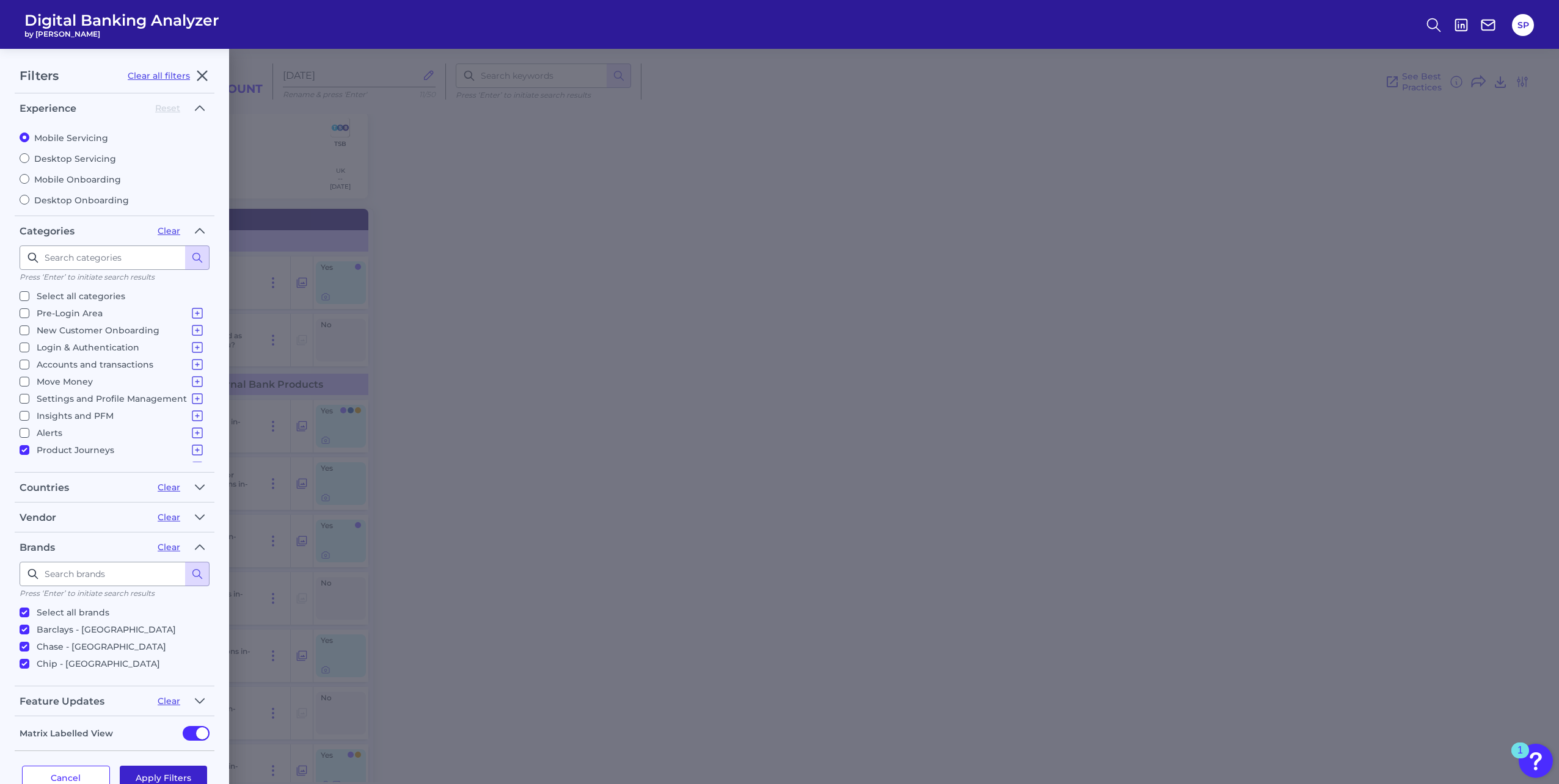
click at [156, 777] on button "Apply Filters" at bounding box center [163, 777] width 88 height 24
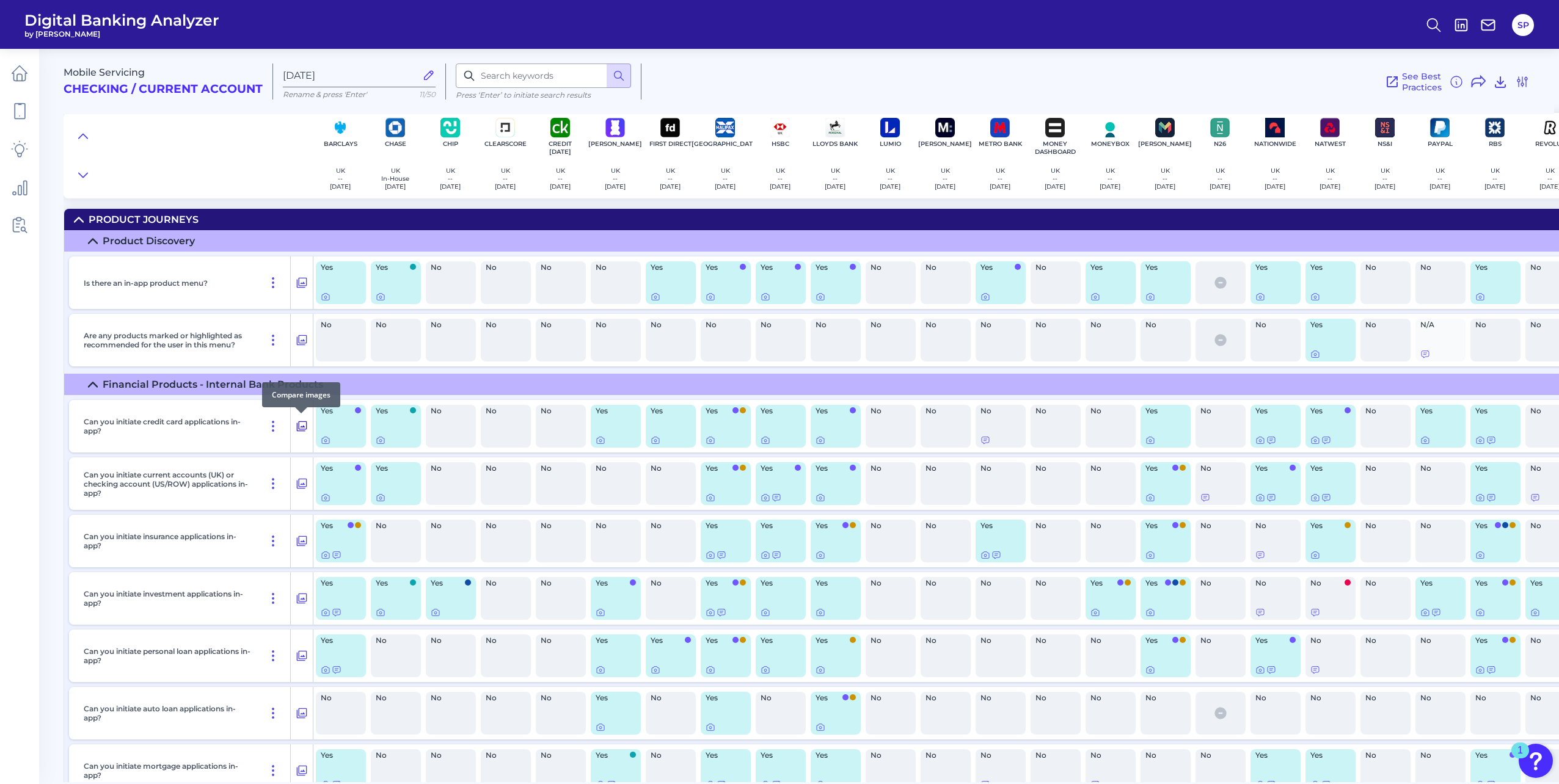
click at [301, 431] on icon at bounding box center [302, 427] width 10 height 10
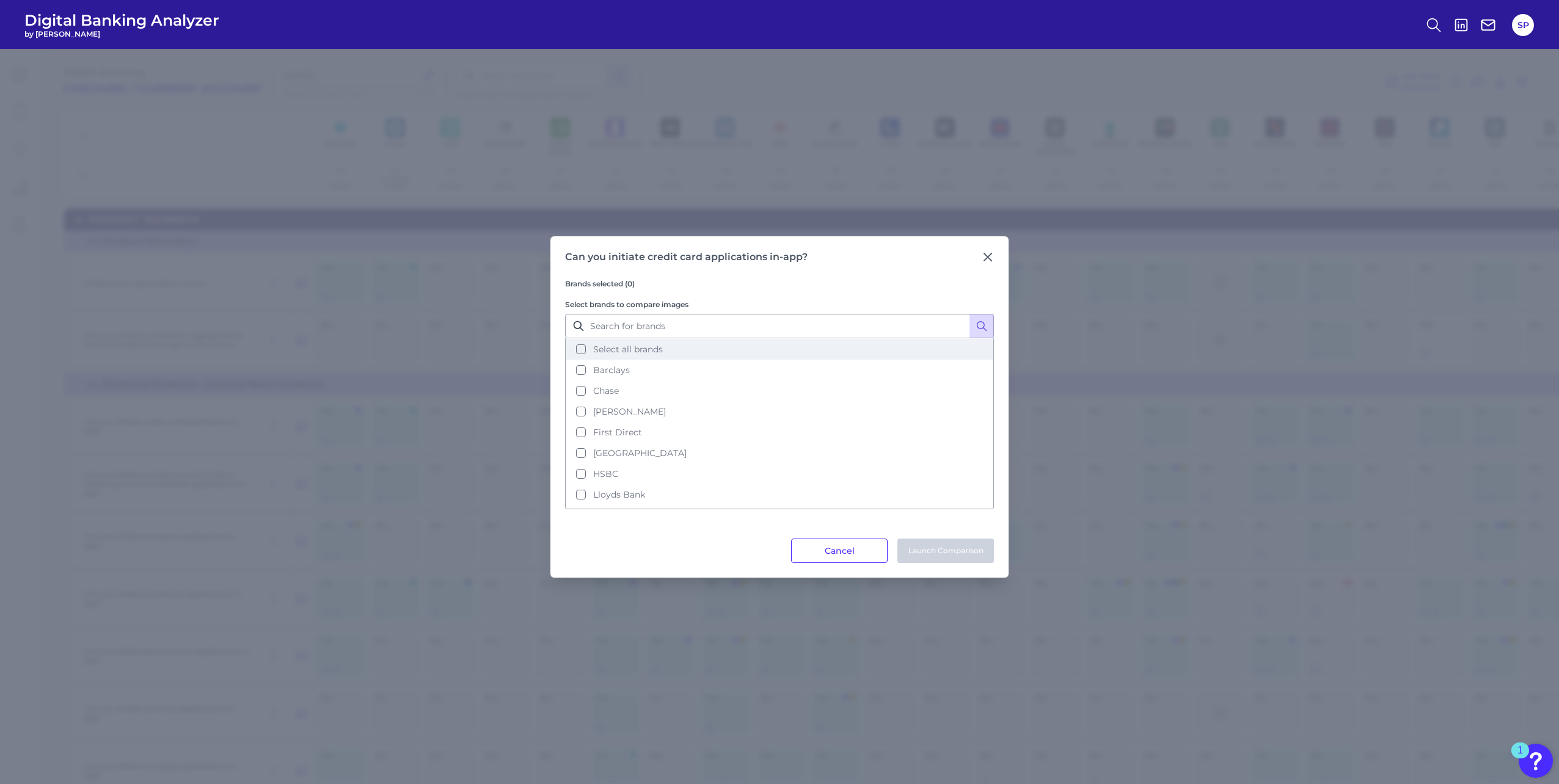
click at [647, 351] on span "Select all brands" at bounding box center [628, 349] width 70 height 11
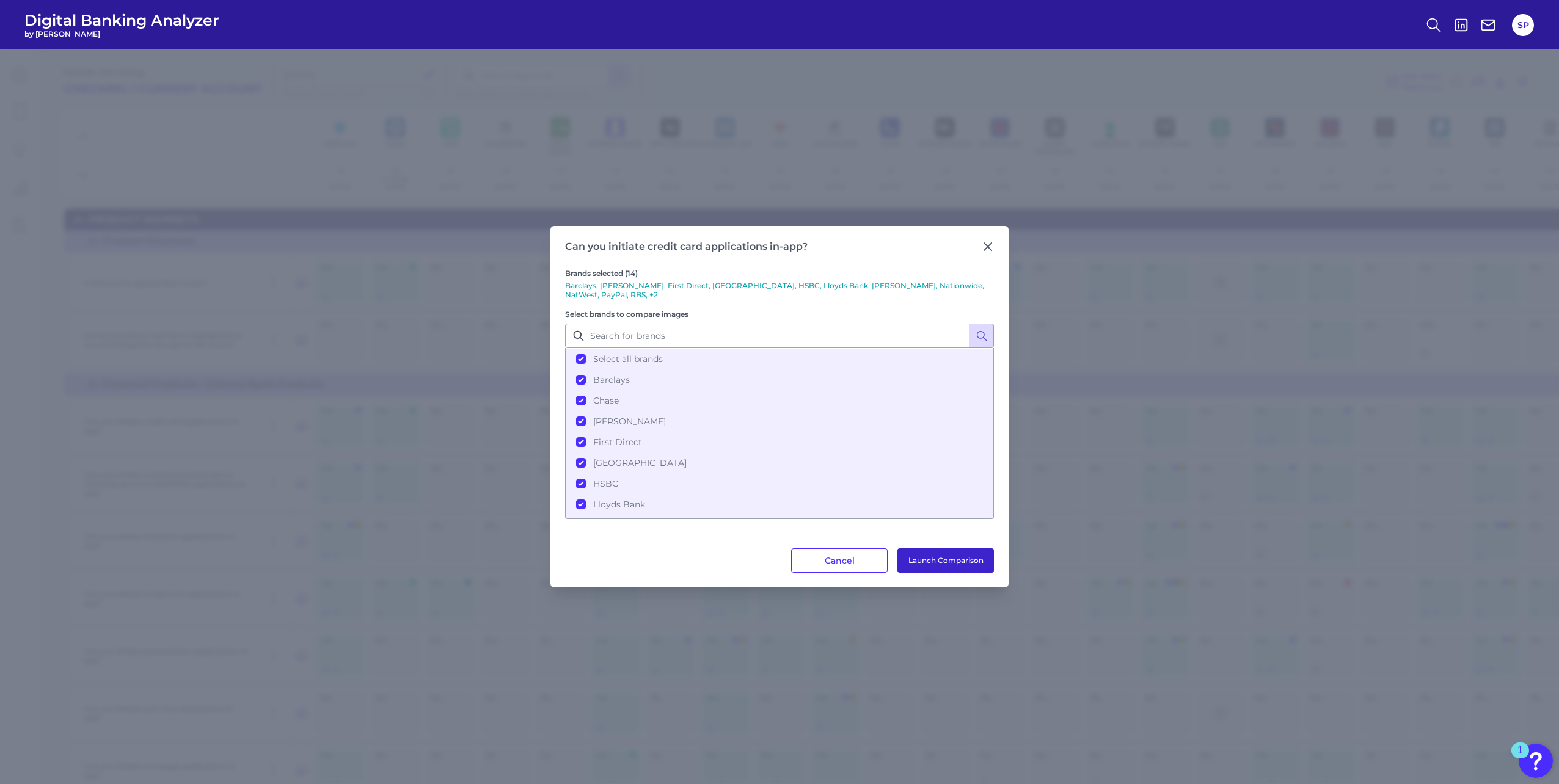
click at [928, 560] on button "Launch Comparison" at bounding box center [945, 560] width 96 height 24
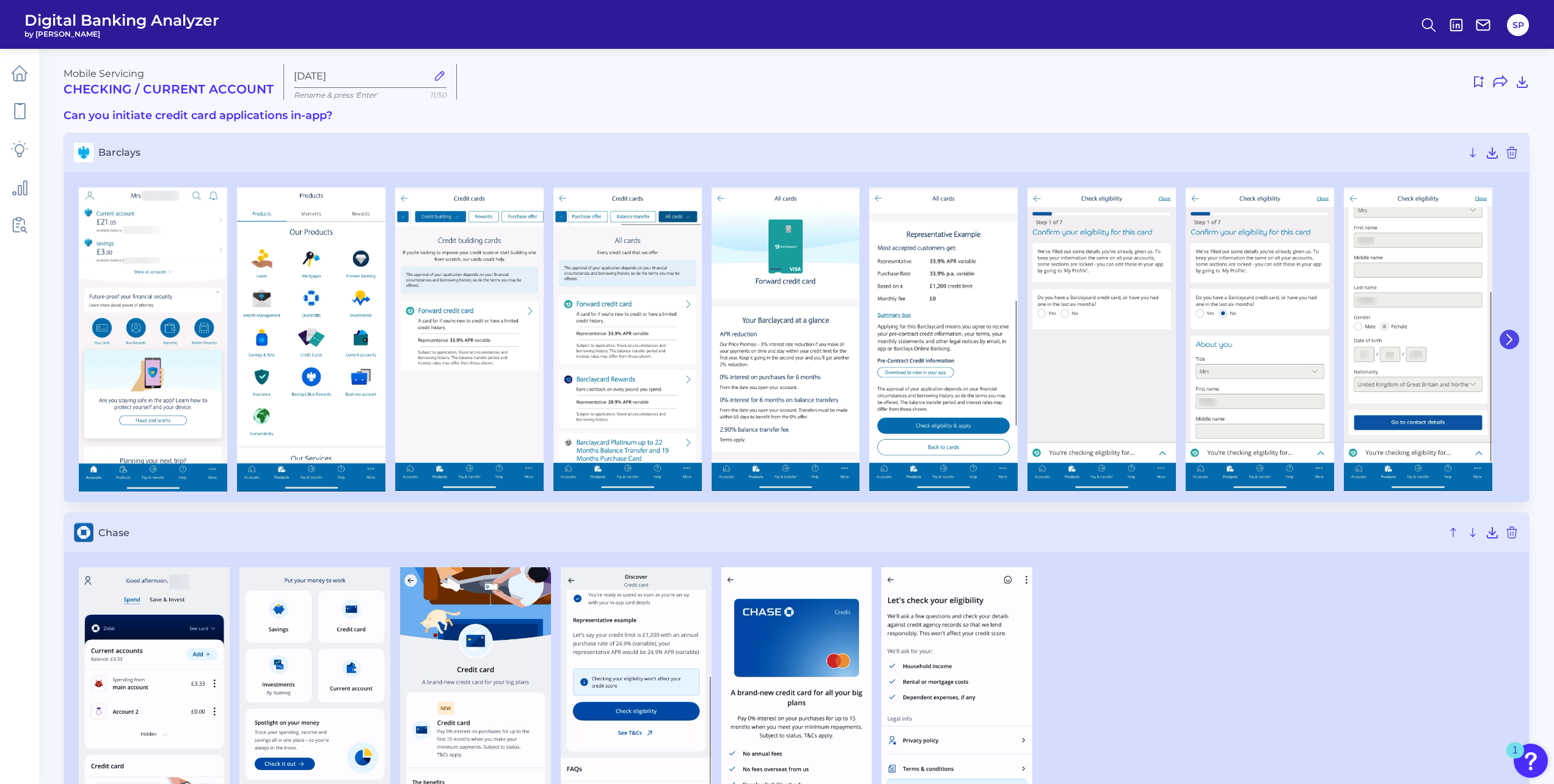
click at [1512, 340] on icon at bounding box center [1510, 339] width 5 height 10
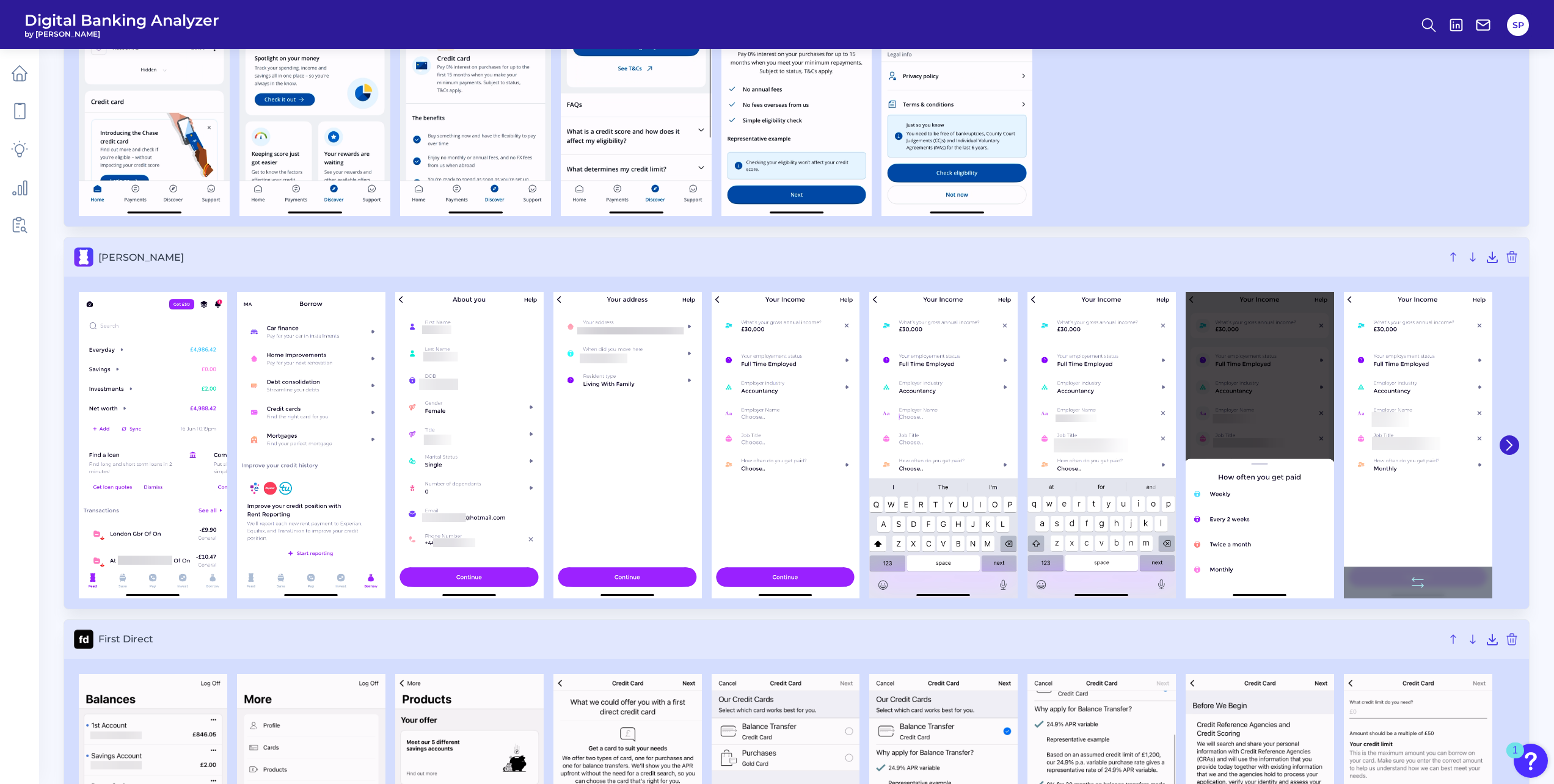
scroll to position [671, 0]
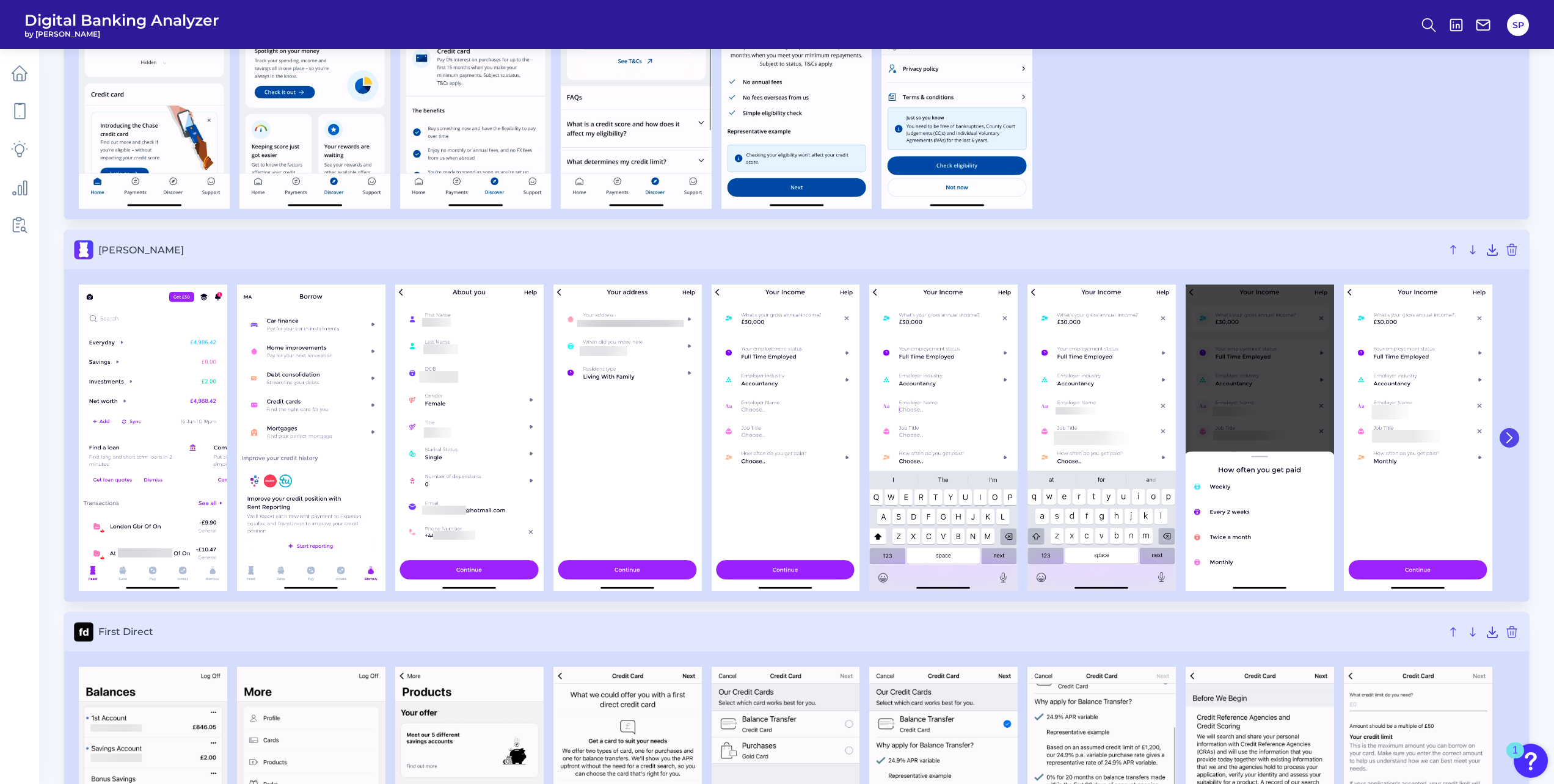
click at [1513, 435] on icon at bounding box center [1509, 437] width 11 height 11
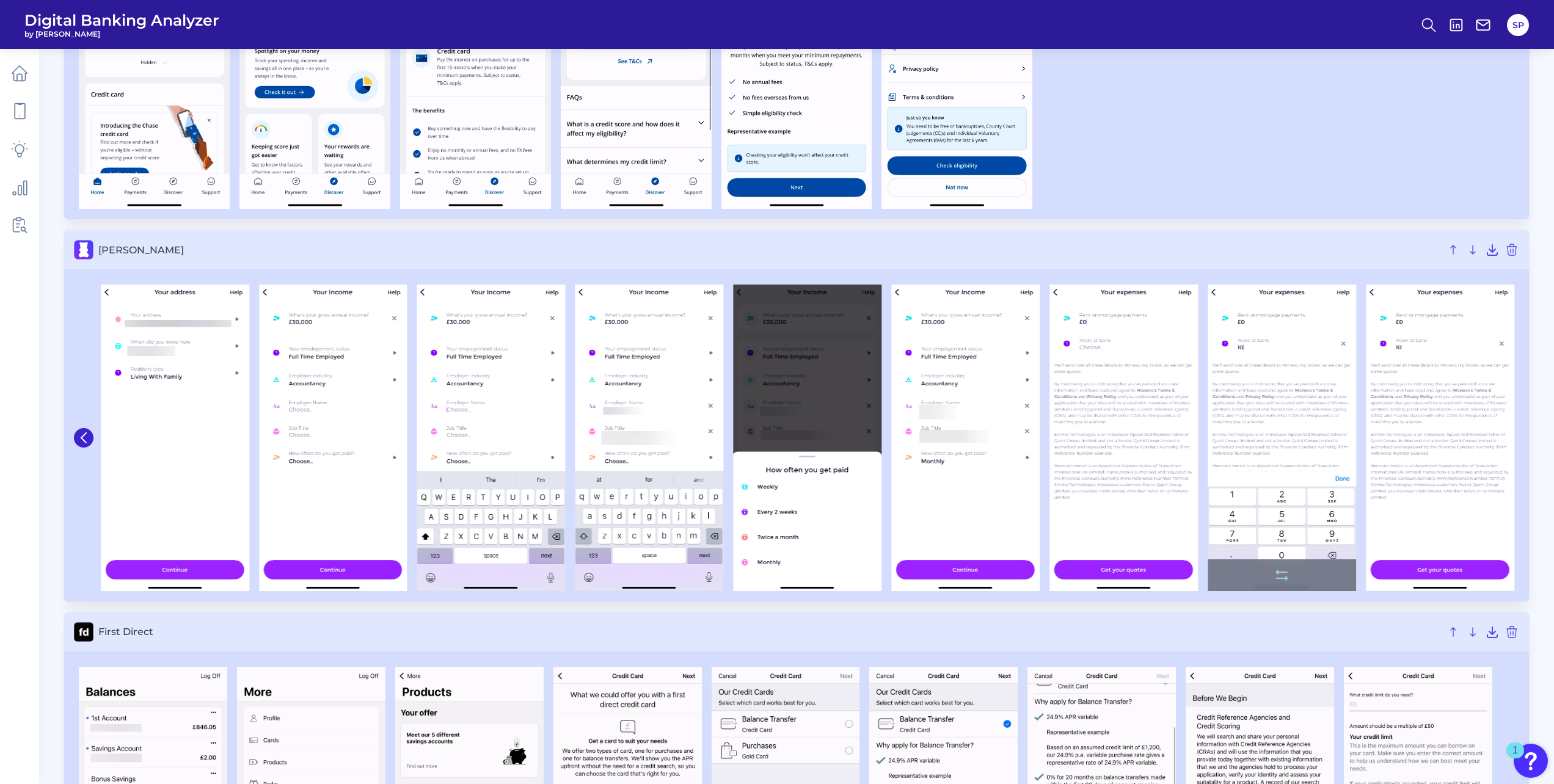
click at [1512, 435] on img at bounding box center [1440, 437] width 148 height 306
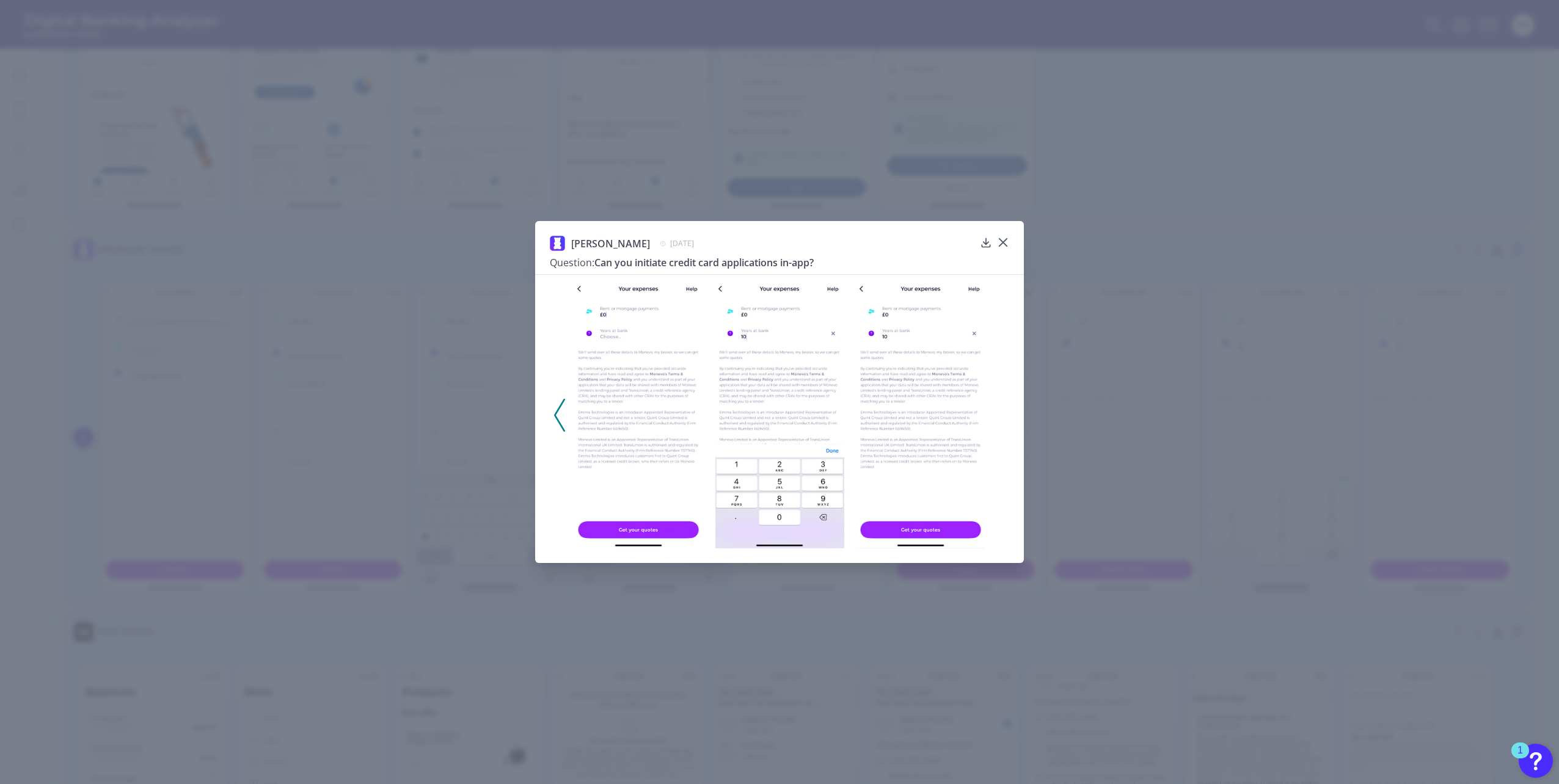
click at [1331, 500] on div "[PERSON_NAME] [DATE] Question: Can you initiate credit card applications in-app?" at bounding box center [779, 392] width 1559 height 784
click at [1002, 241] on icon at bounding box center [1003, 242] width 12 height 12
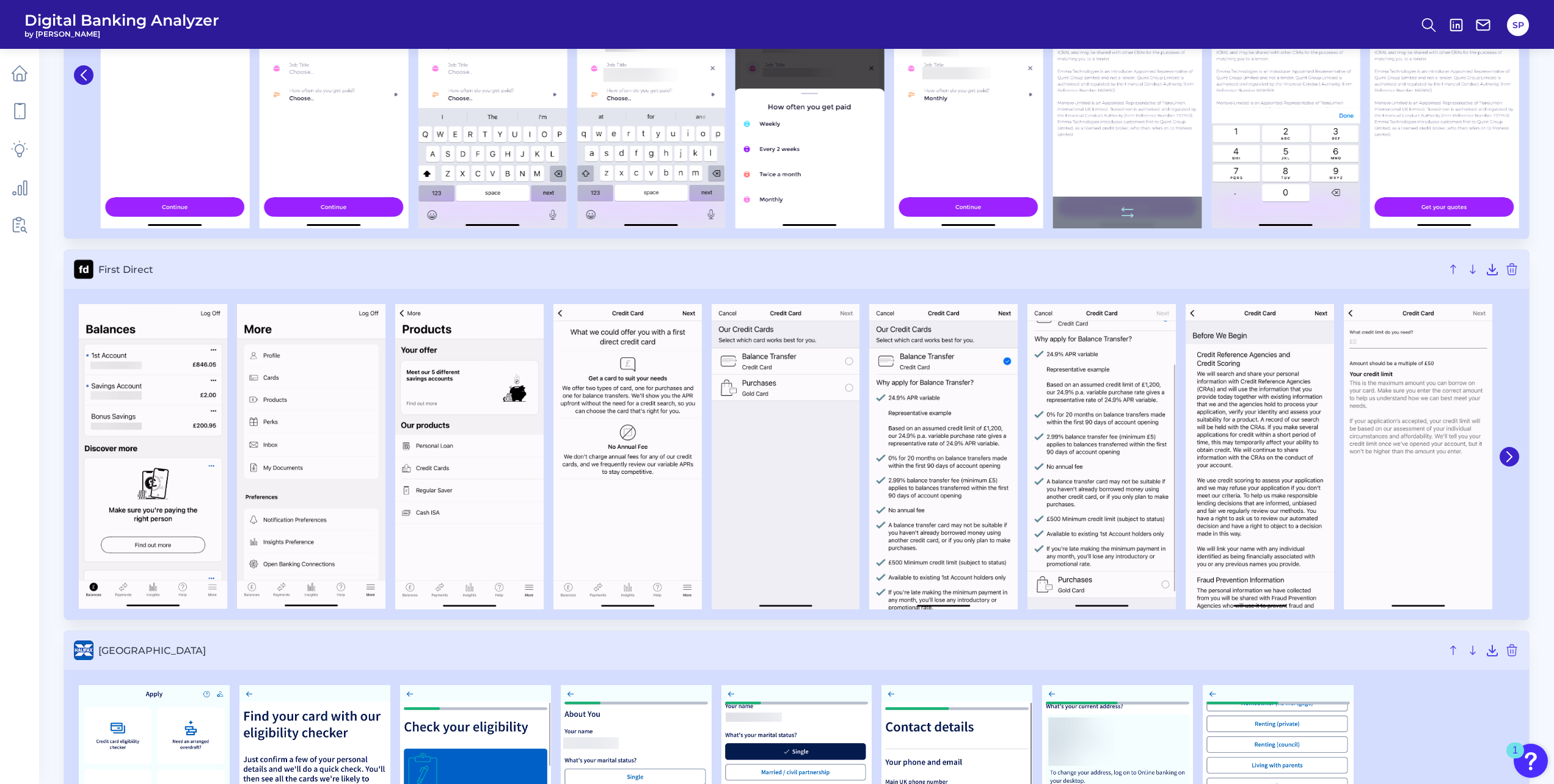
scroll to position [1038, 0]
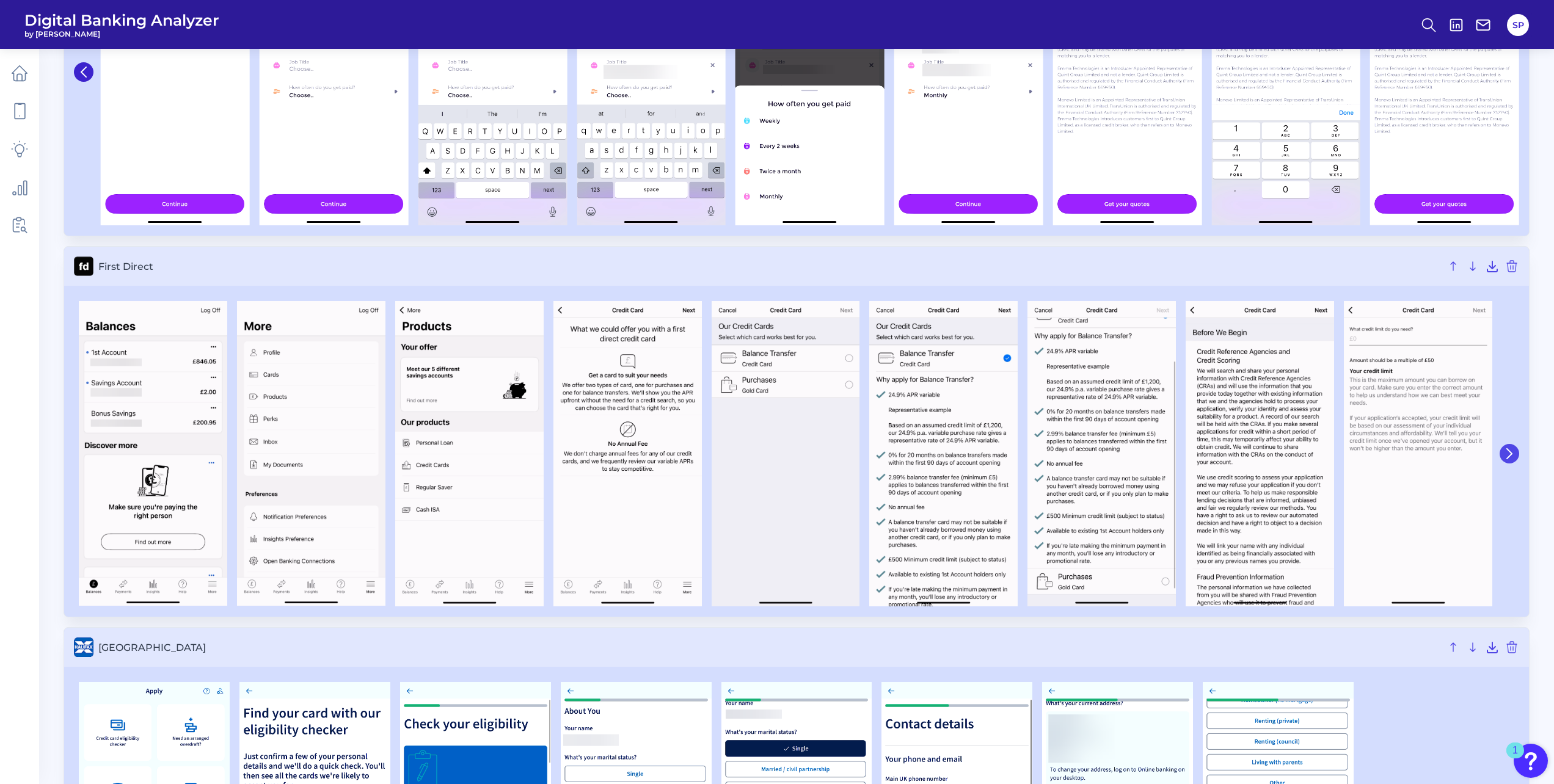
click at [1514, 456] on icon at bounding box center [1509, 454] width 11 height 11
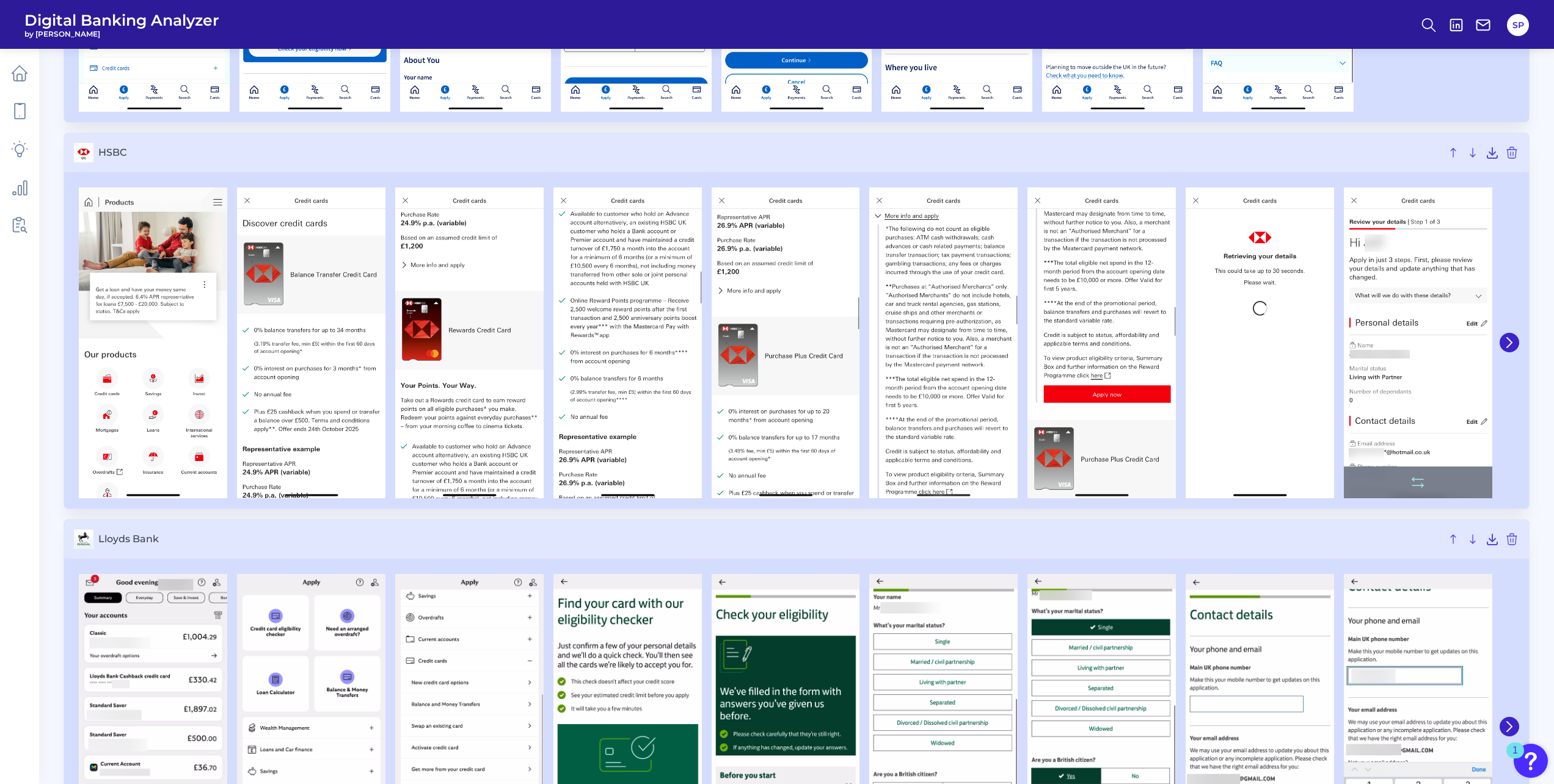
scroll to position [2015, 0]
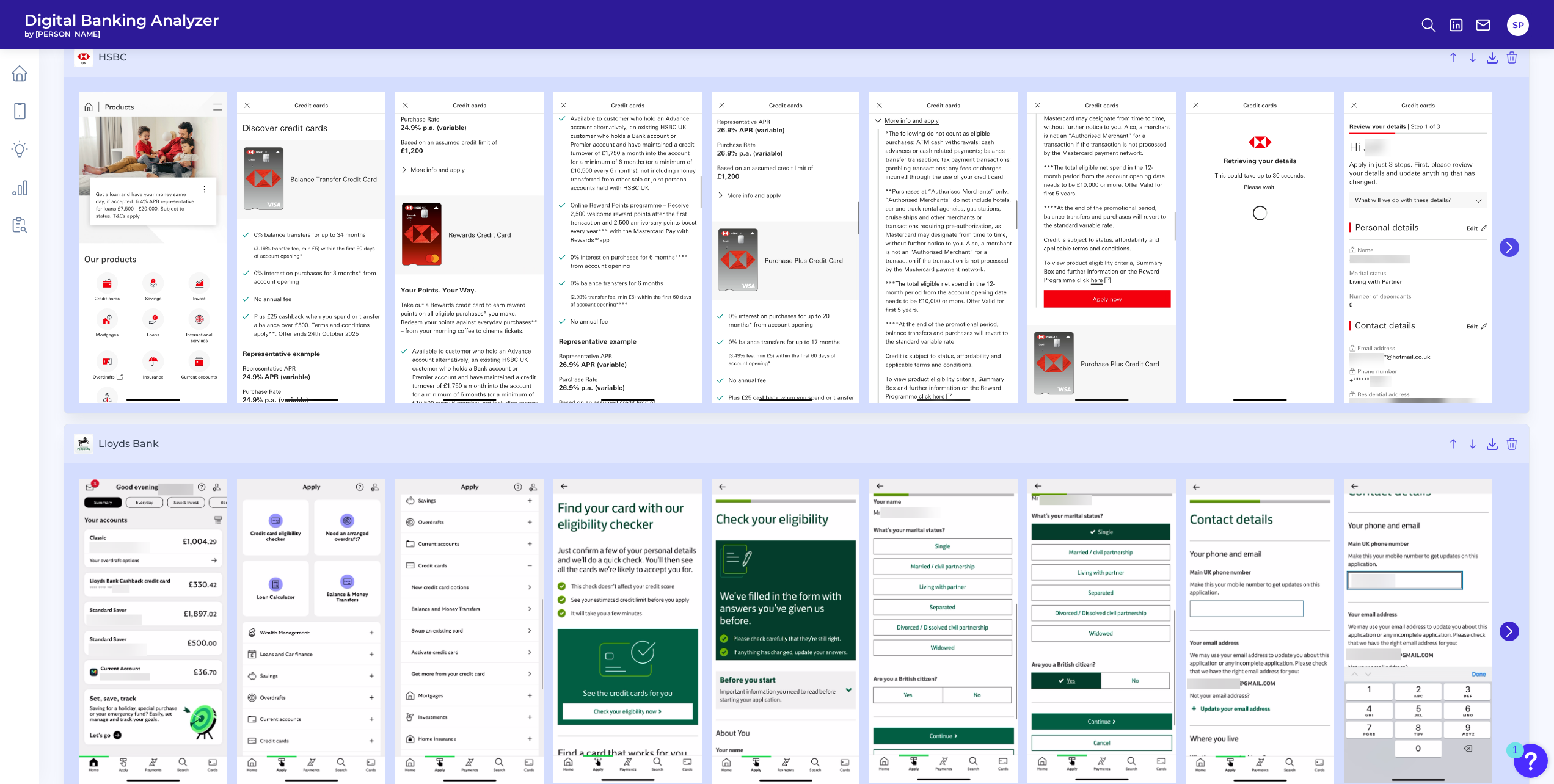
click at [1512, 251] on icon at bounding box center [1509, 247] width 11 height 11
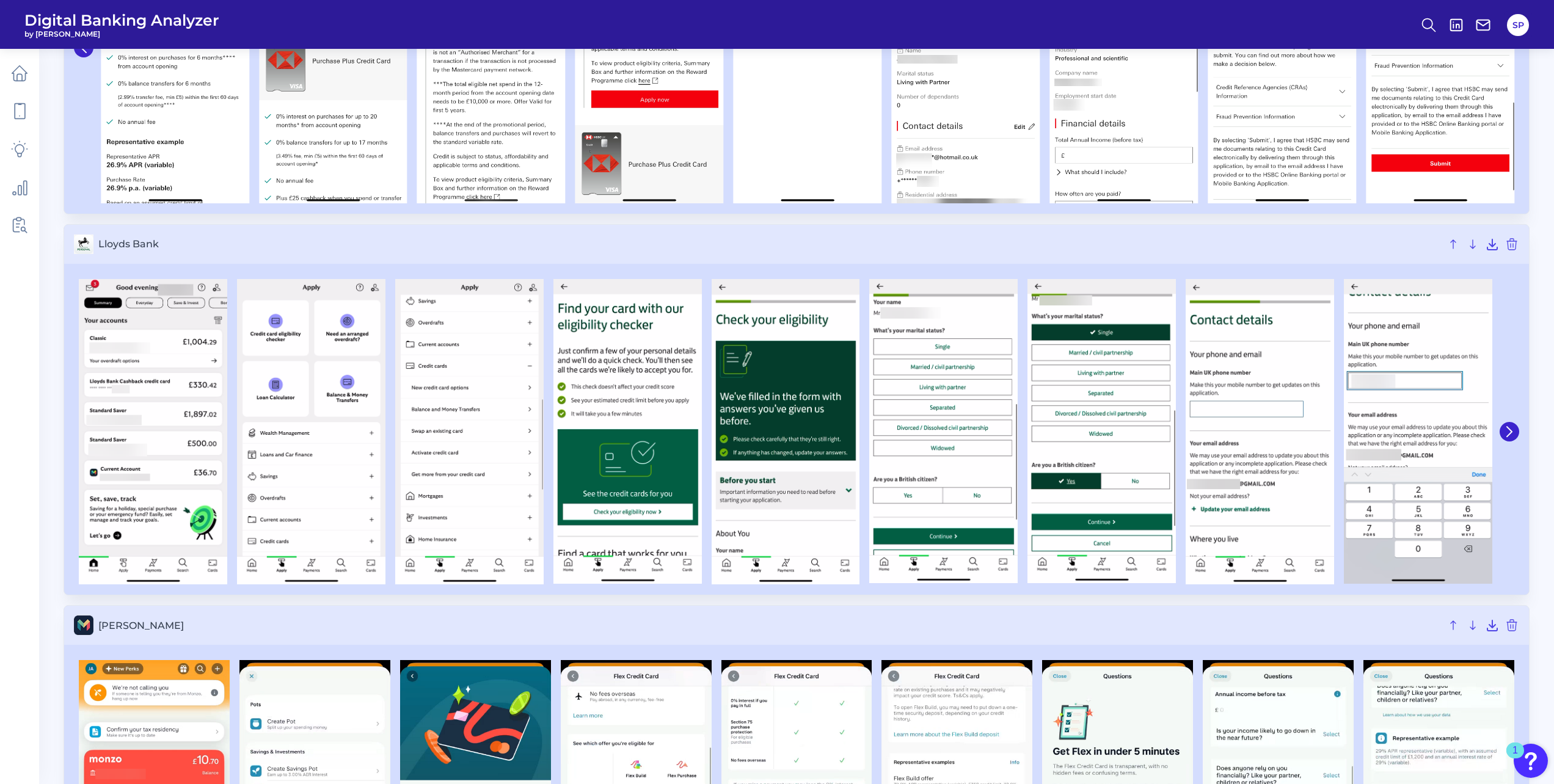
scroll to position [2259, 0]
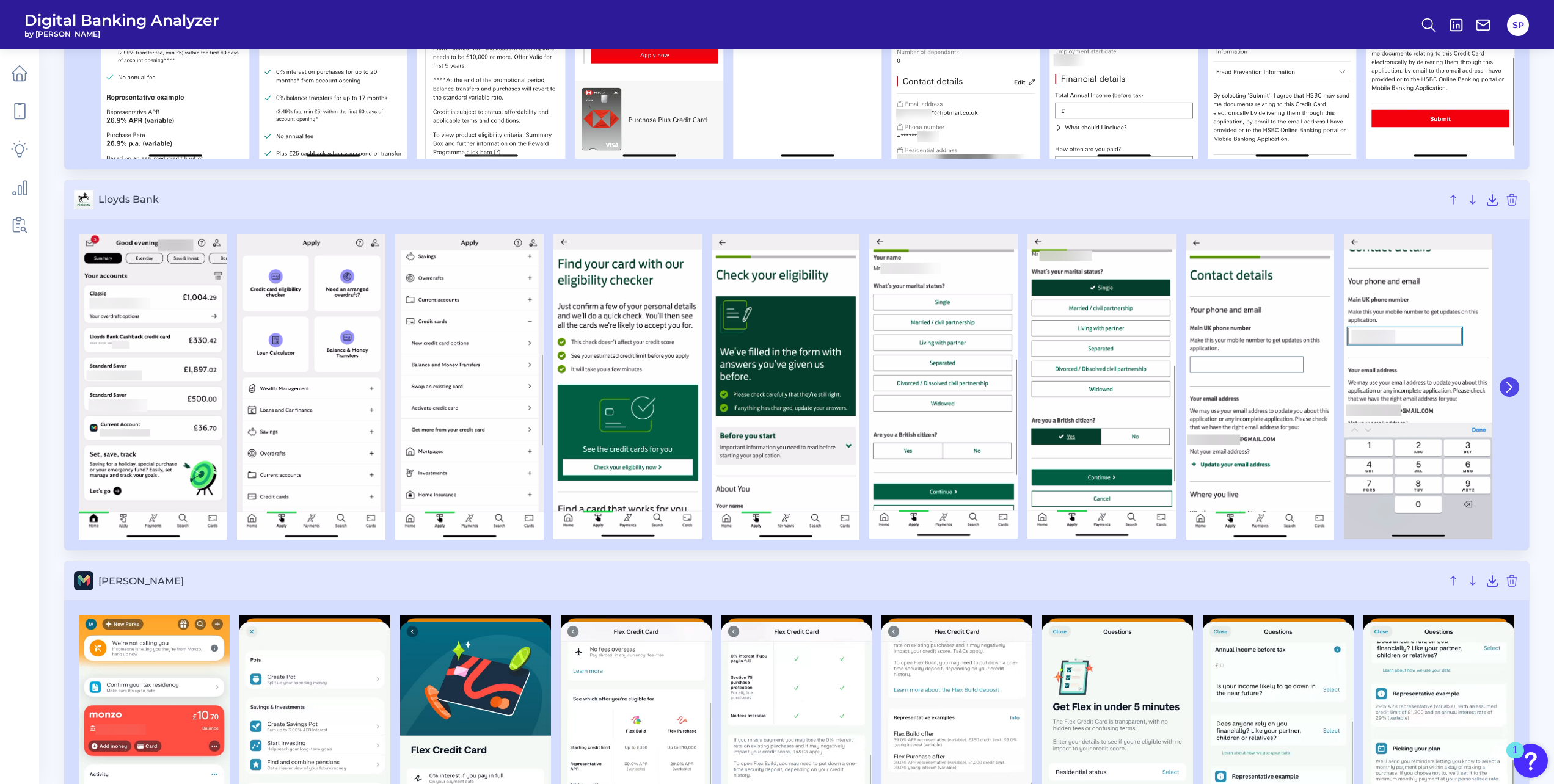
click at [1506, 390] on icon at bounding box center [1509, 387] width 11 height 11
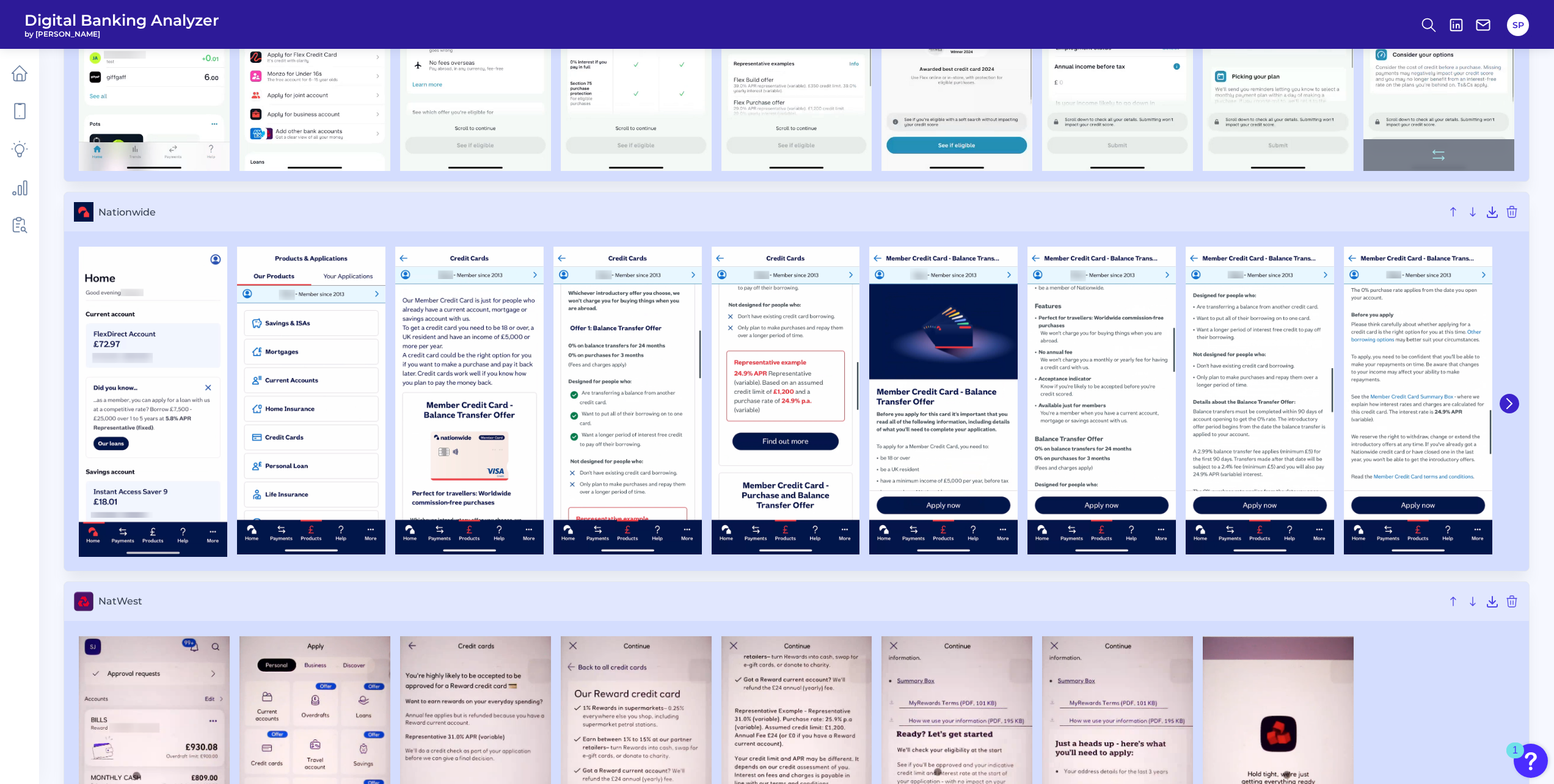
scroll to position [2992, 0]
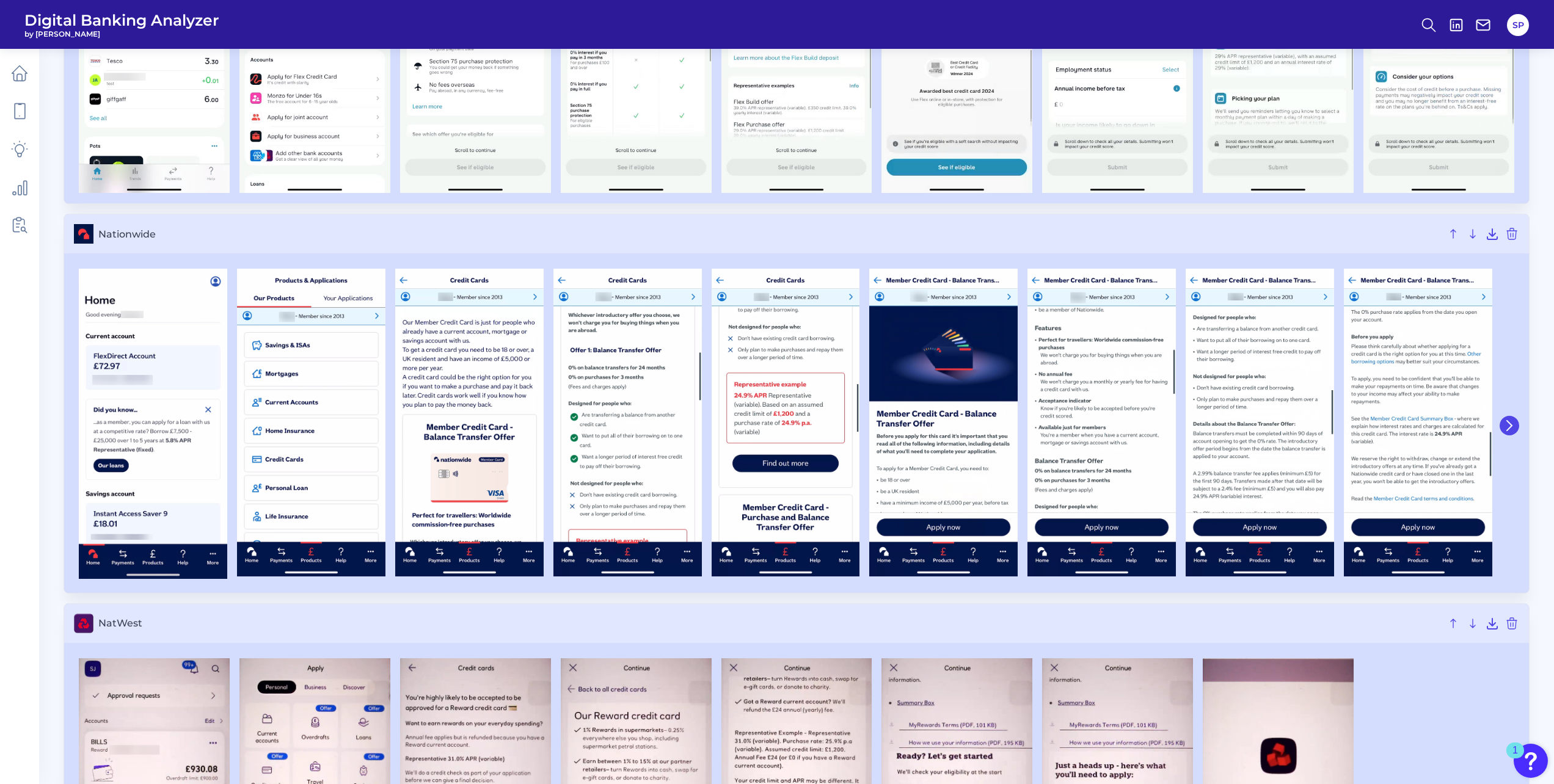
click at [1516, 428] on button at bounding box center [1510, 425] width 19 height 19
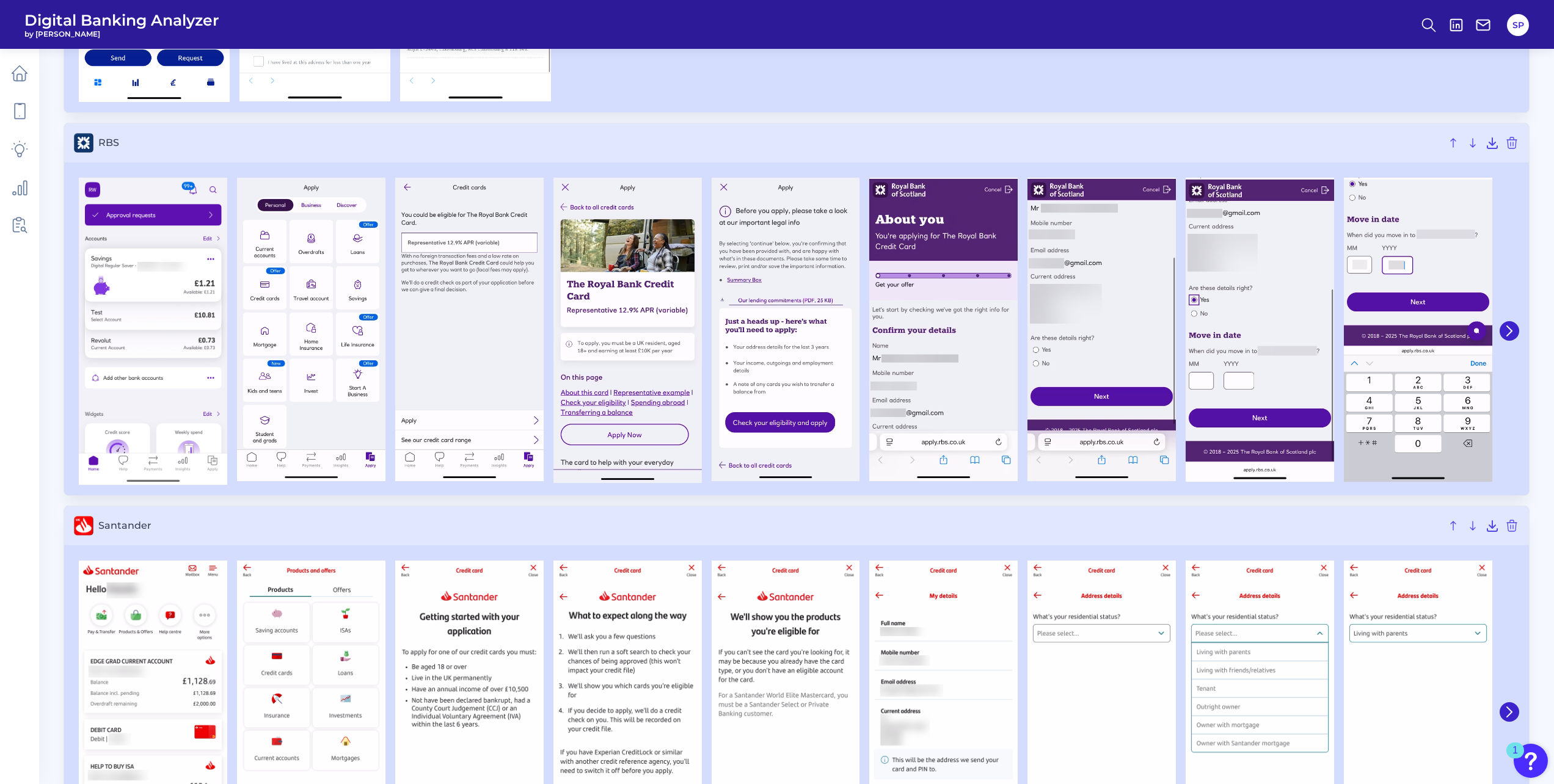
scroll to position [4213, 0]
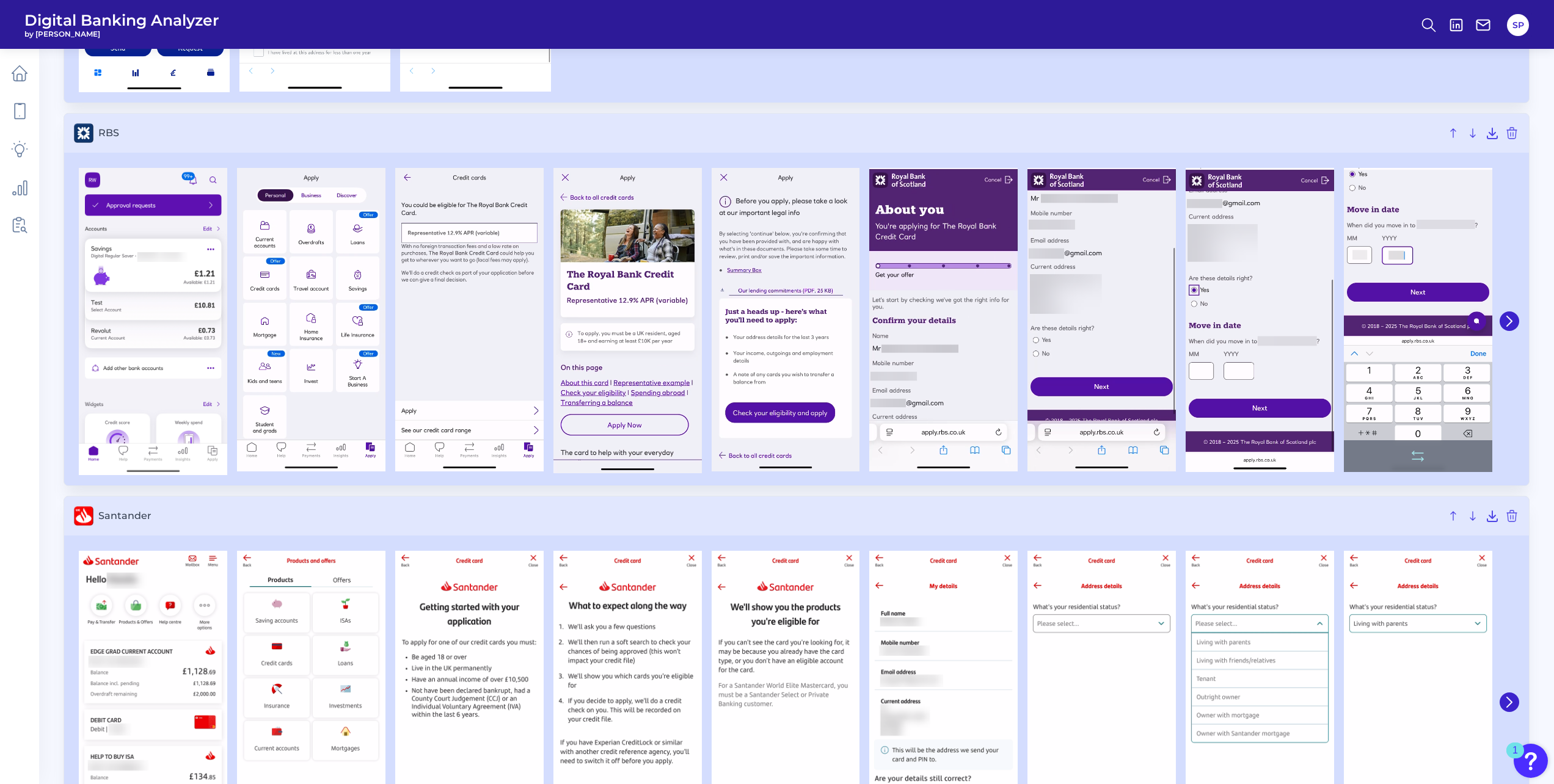
click at [1507, 328] on button at bounding box center [1510, 321] width 19 height 19
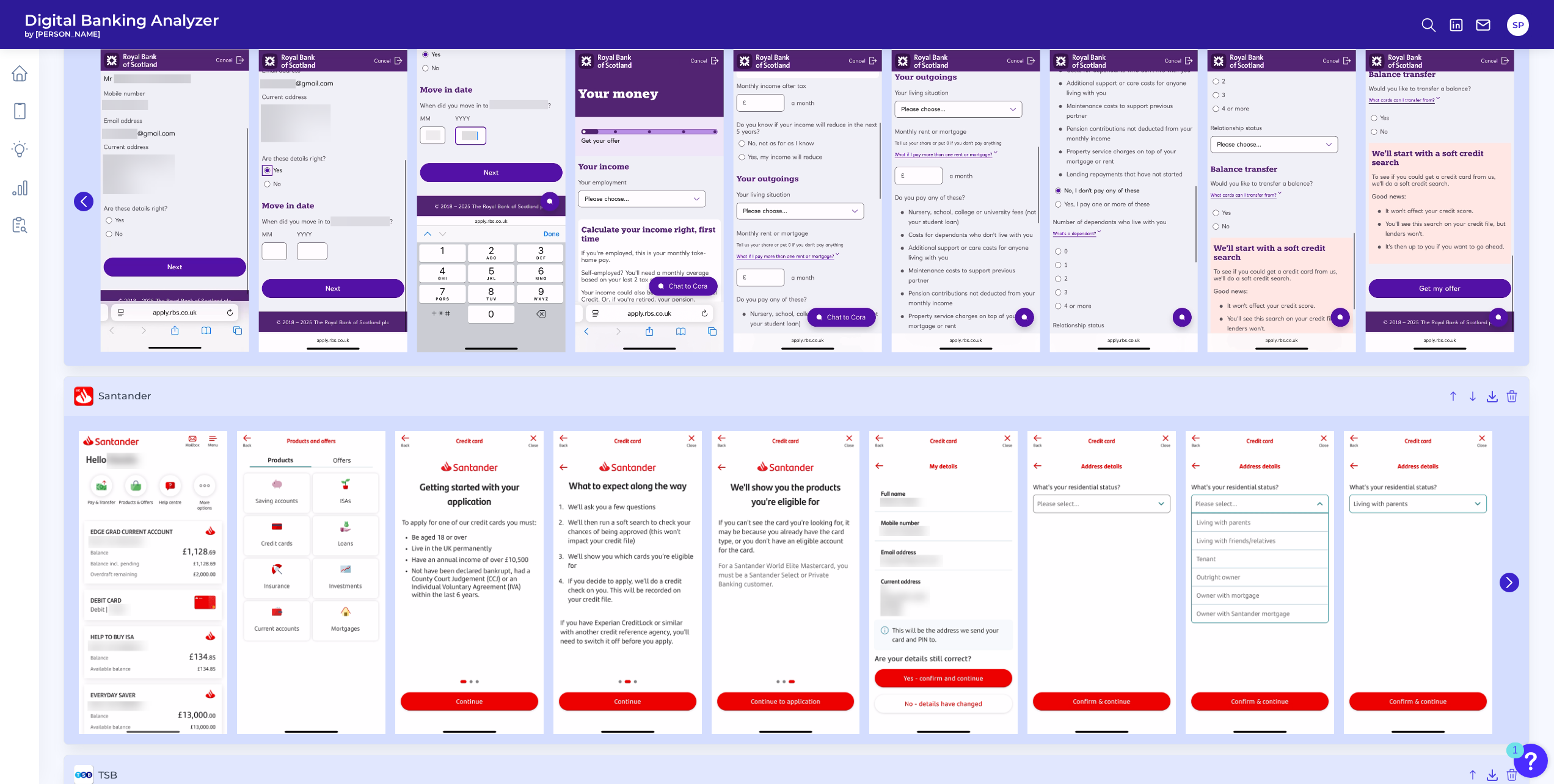
scroll to position [4640, 0]
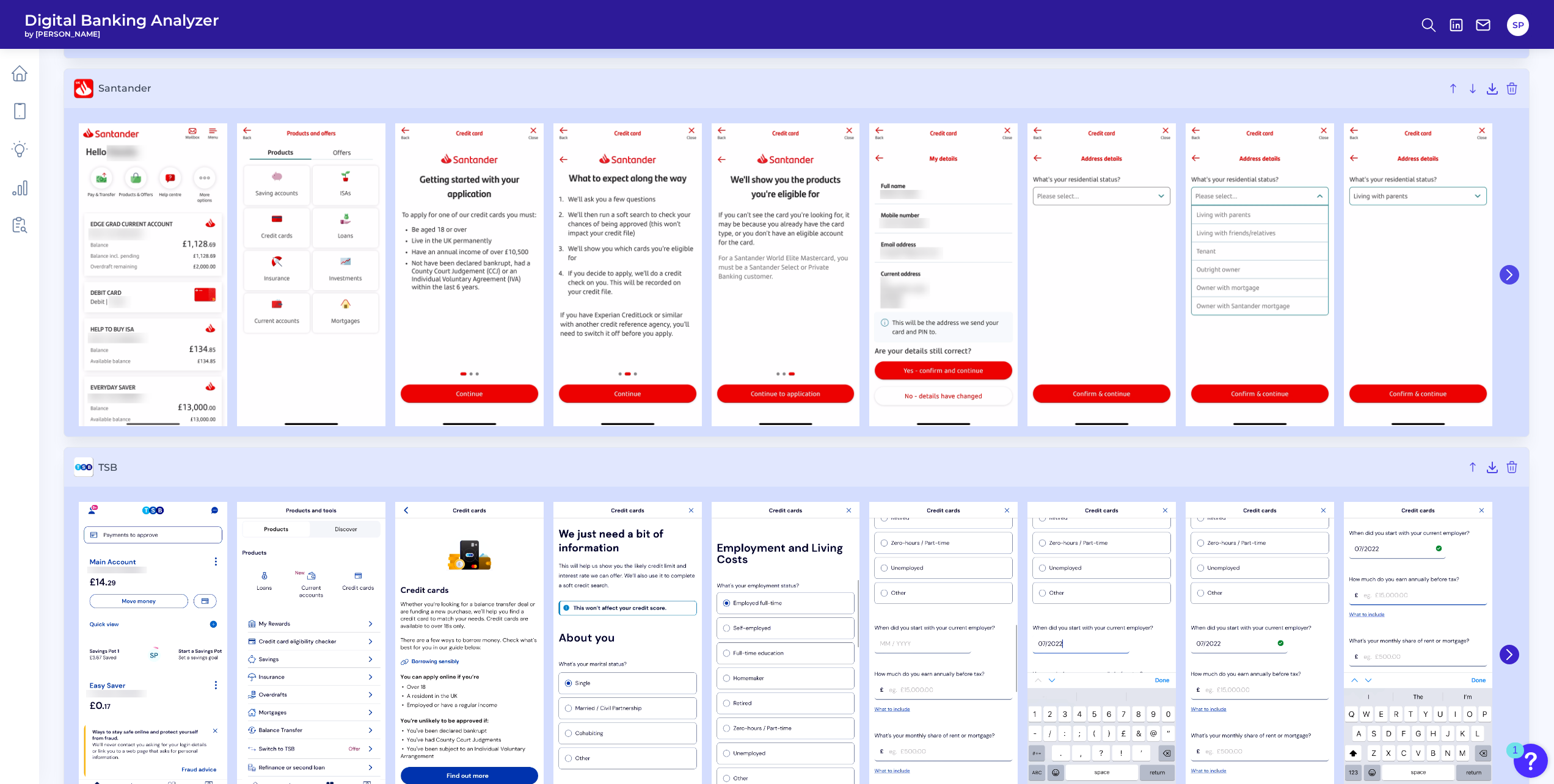
click at [1518, 276] on button at bounding box center [1510, 275] width 19 height 19
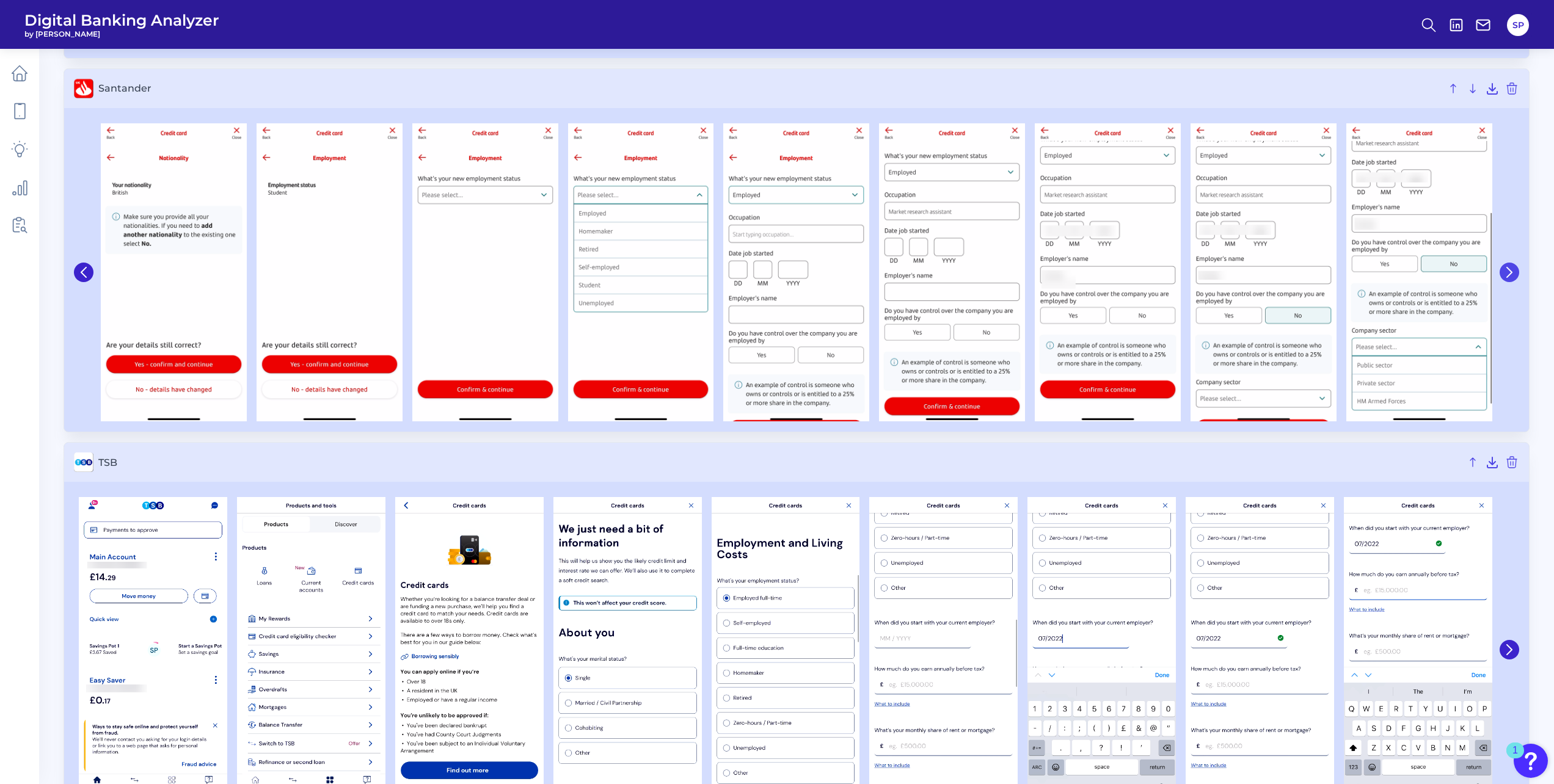
click at [1517, 276] on button at bounding box center [1510, 272] width 19 height 19
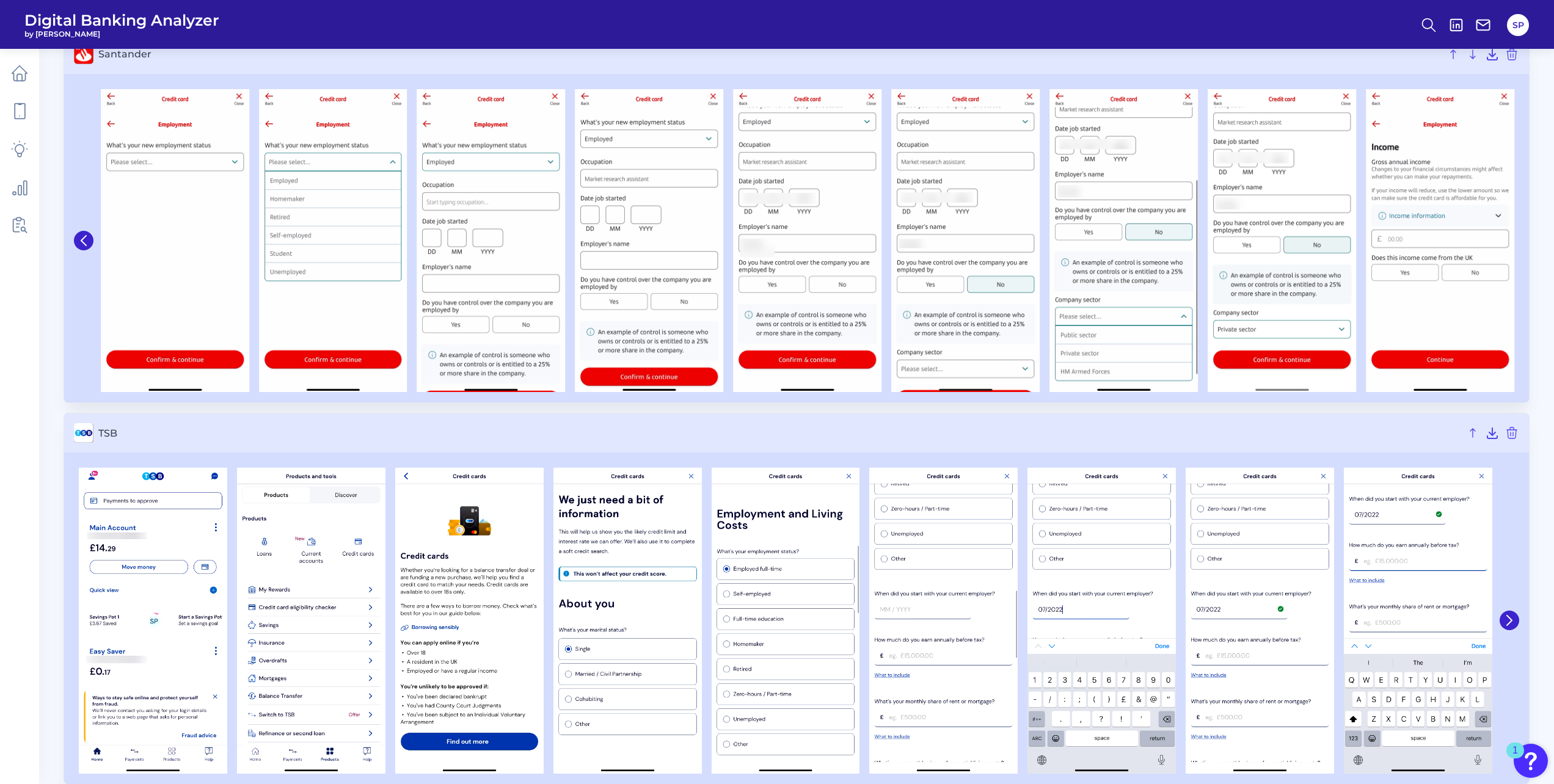
scroll to position [4693, 0]
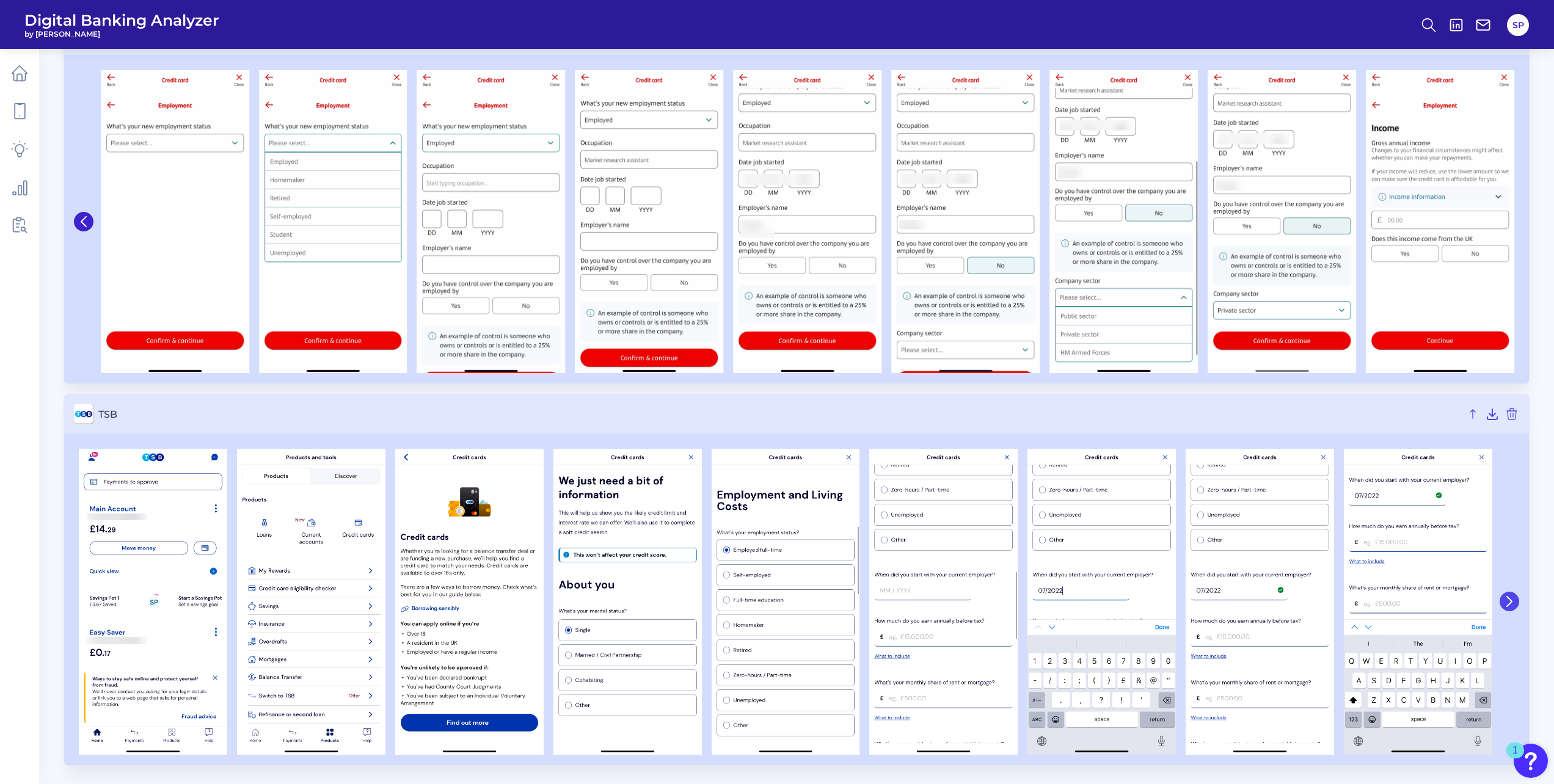
click at [1513, 599] on icon at bounding box center [1509, 601] width 11 height 11
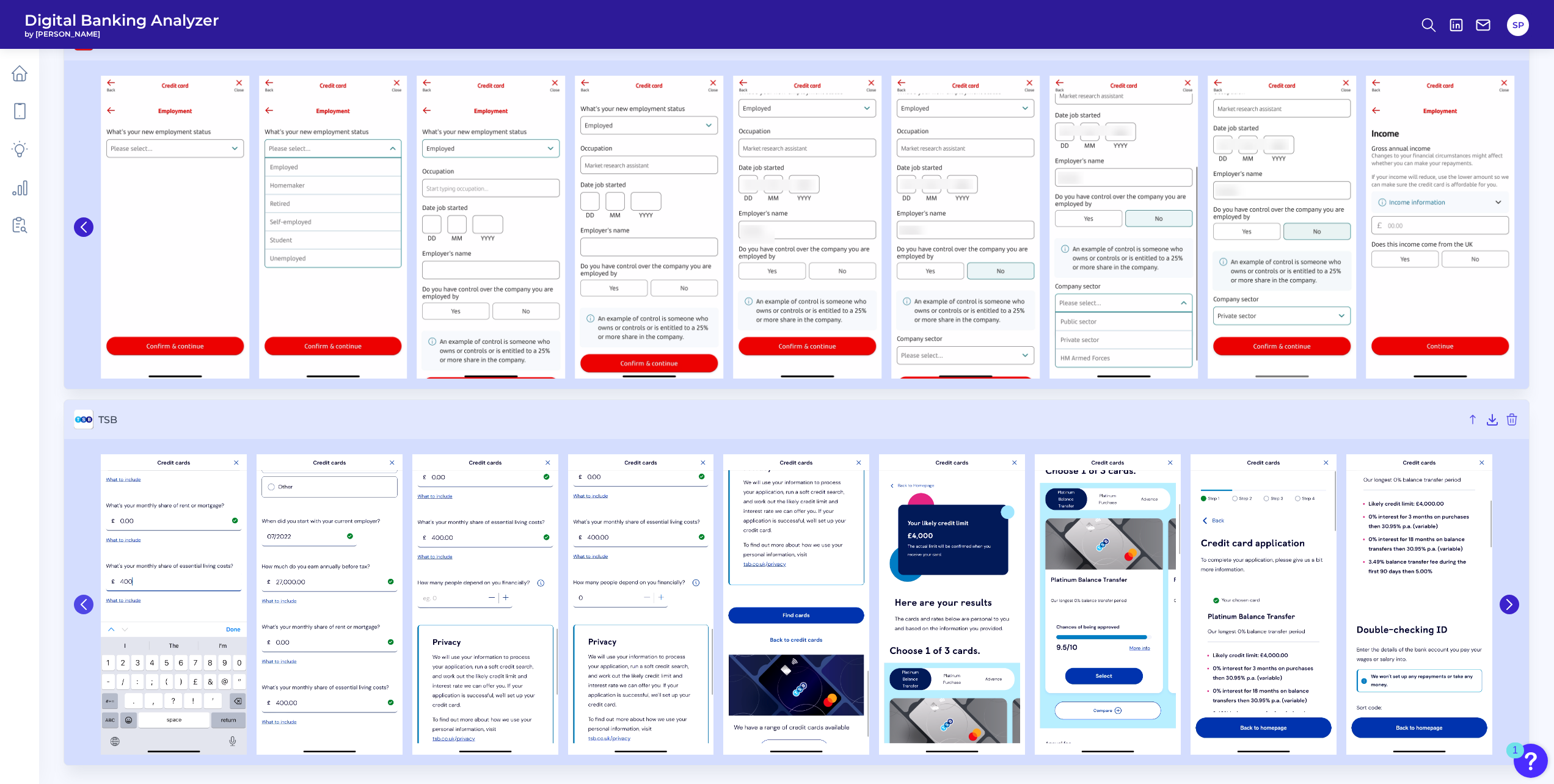
click at [79, 612] on button at bounding box center [84, 604] width 19 height 19
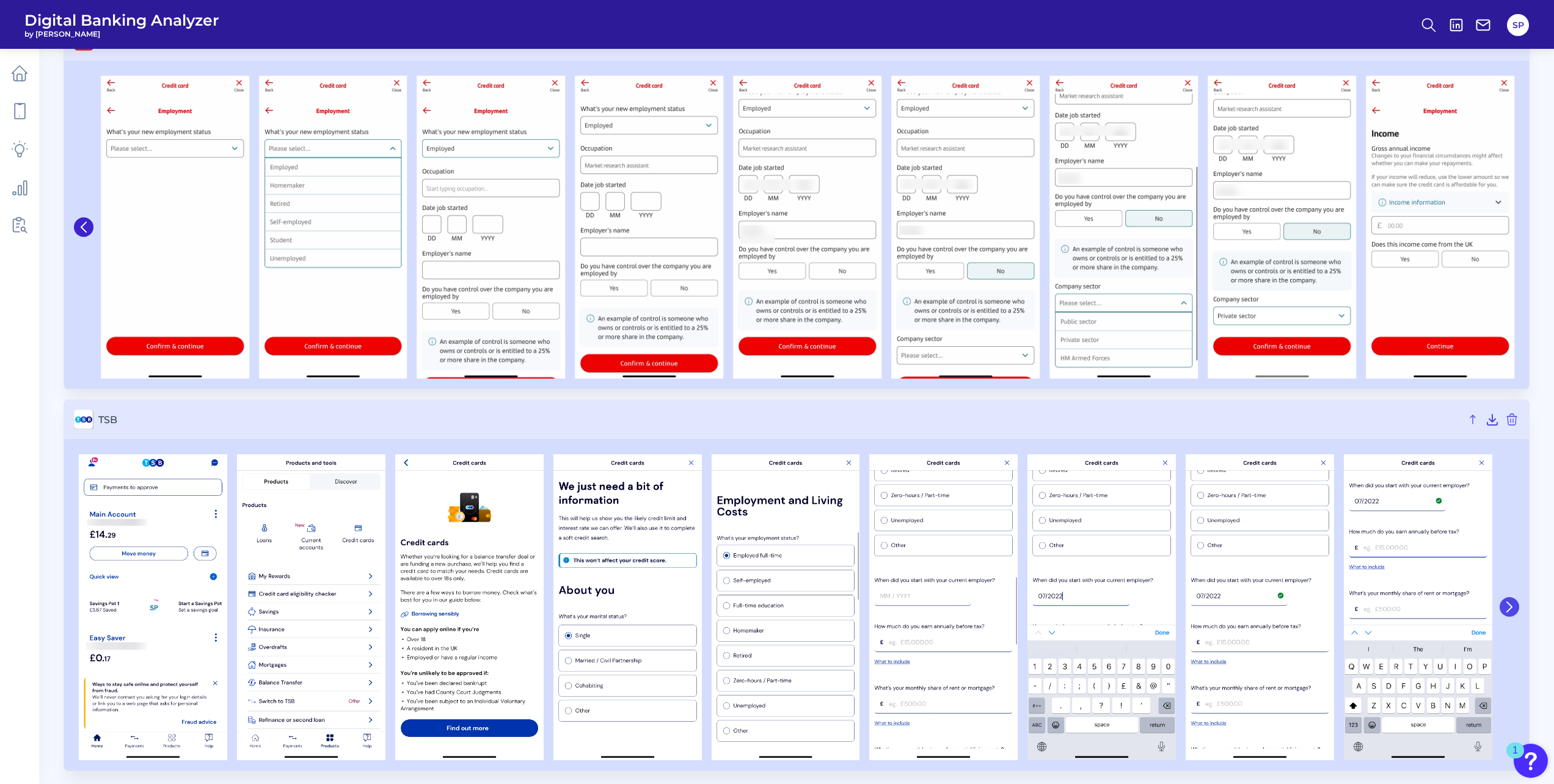
click at [1511, 605] on icon at bounding box center [1509, 607] width 11 height 11
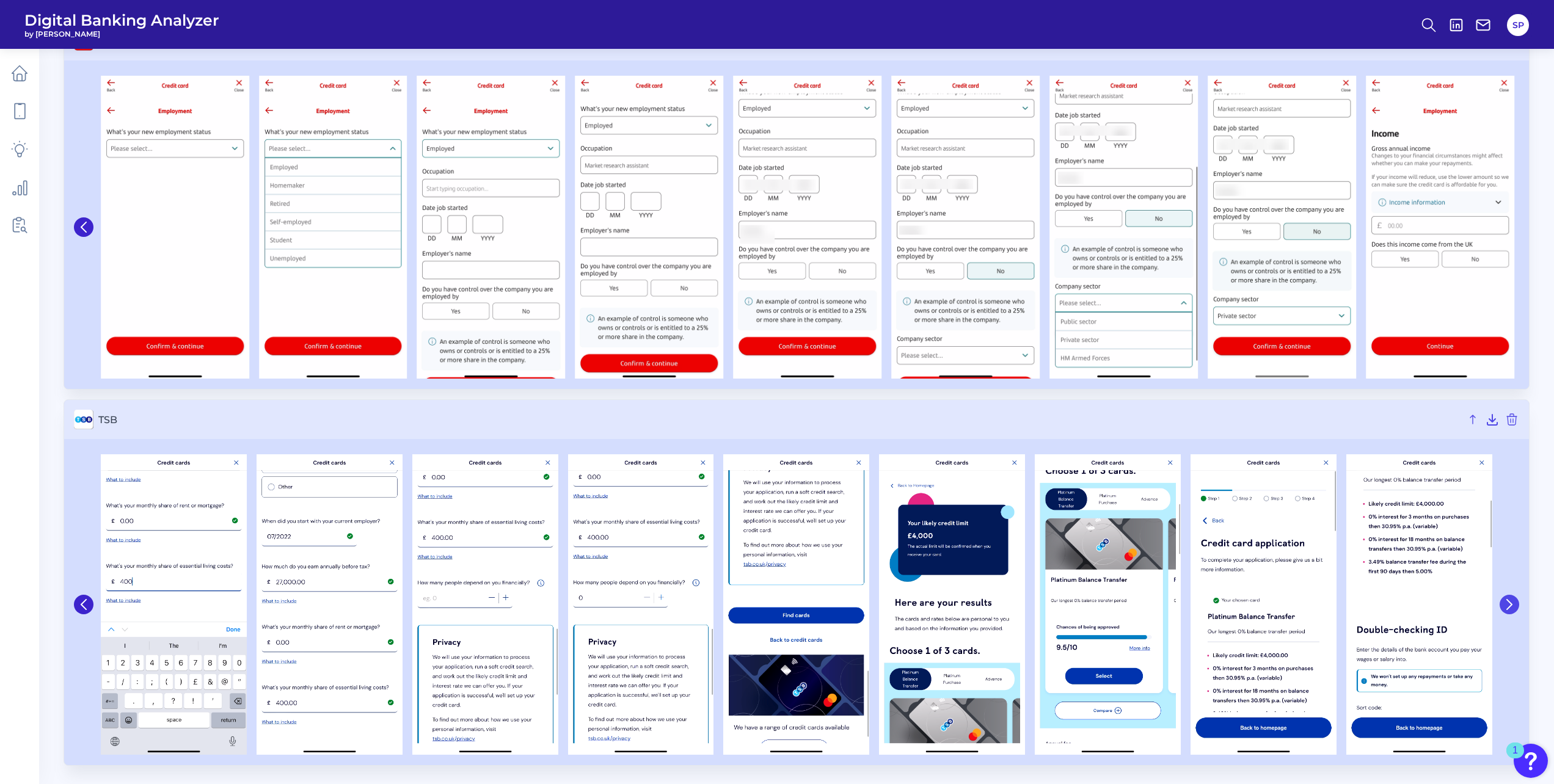
click at [1511, 602] on icon at bounding box center [1509, 604] width 11 height 11
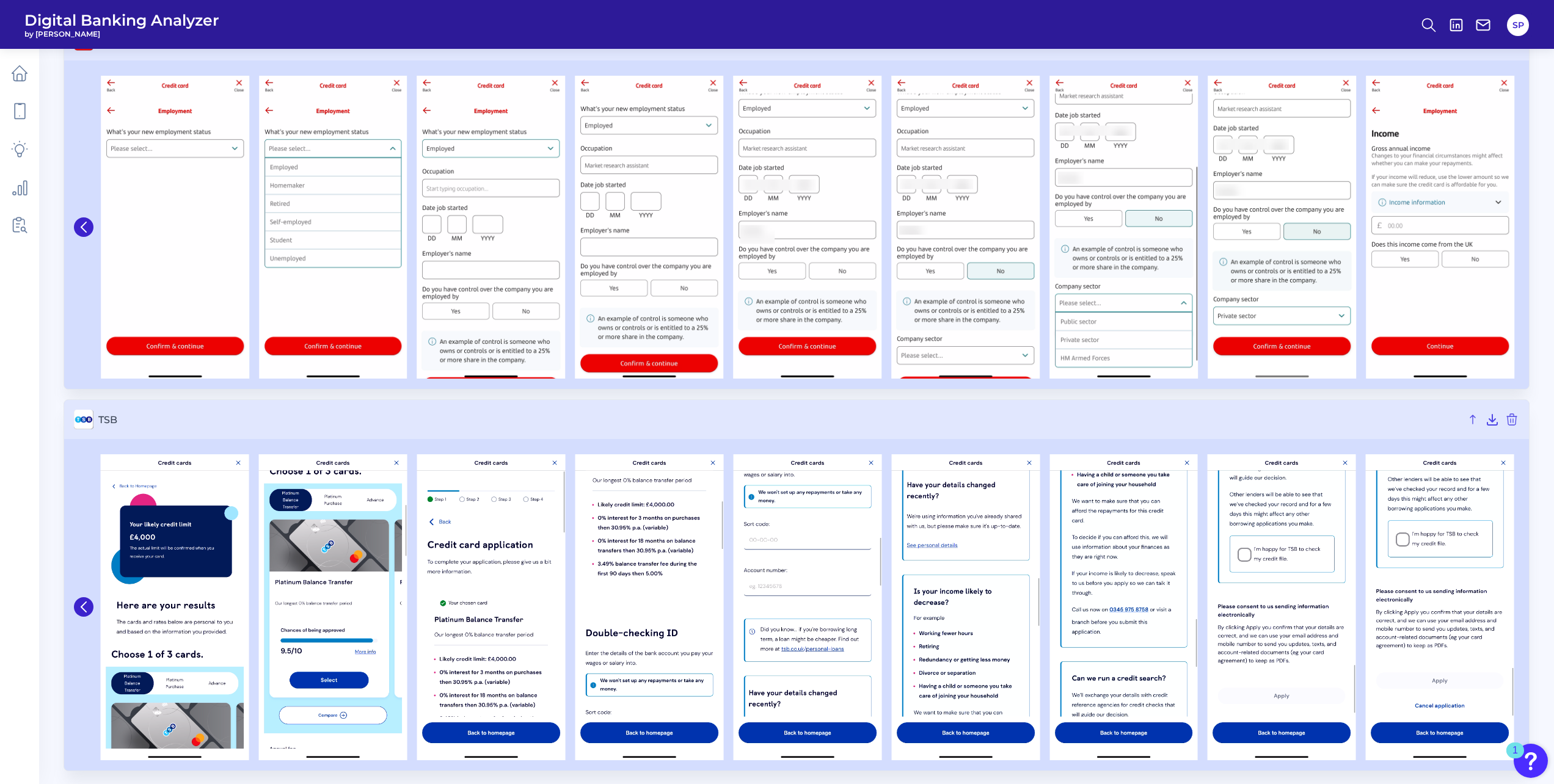
click at [88, 614] on button at bounding box center [84, 607] width 19 height 19
